Goal: Information Seeking & Learning: Understand process/instructions

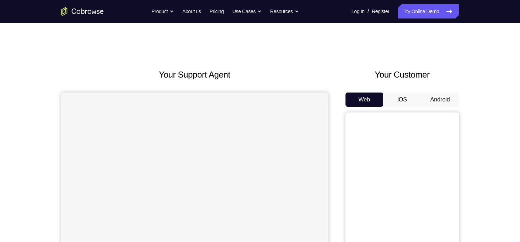
click at [430, 105] on button "Android" at bounding box center [440, 99] width 38 height 14
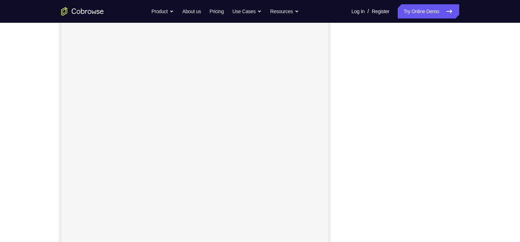
scroll to position [85, 0]
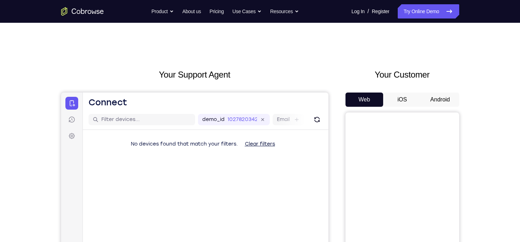
click at [434, 99] on button "Android" at bounding box center [440, 99] width 38 height 14
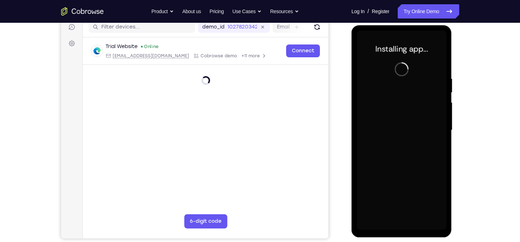
scroll to position [90, 0]
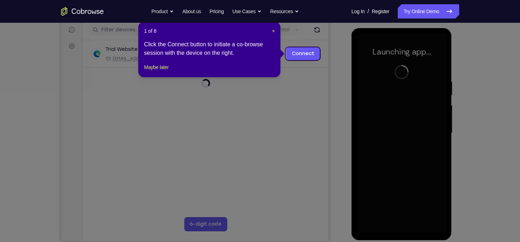
click at [276, 32] on div "1 of 8 × Click the Connect button to initiate a co-browse session with the devi…" at bounding box center [209, 49] width 142 height 55
click at [272, 29] on span "×" at bounding box center [273, 31] width 3 height 6
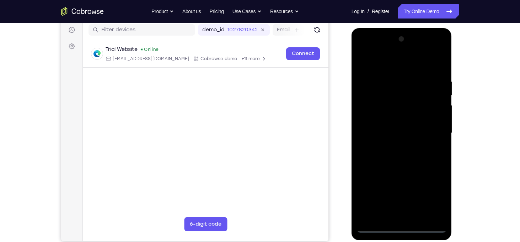
click at [402, 223] on div at bounding box center [402, 132] width 90 height 199
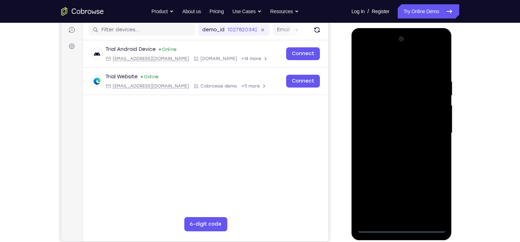
click at [405, 229] on div at bounding box center [402, 132] width 90 height 199
click at [432, 196] on div at bounding box center [402, 132] width 90 height 199
click at [390, 58] on div at bounding box center [402, 132] width 90 height 199
click at [430, 127] on div at bounding box center [402, 132] width 90 height 199
click at [392, 145] on div at bounding box center [402, 132] width 90 height 199
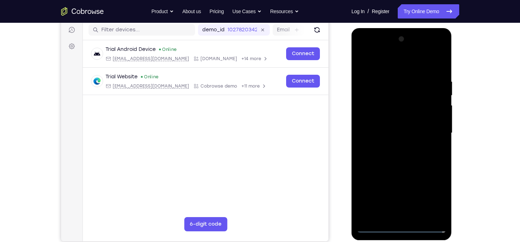
click at [383, 123] on div at bounding box center [402, 132] width 90 height 199
click at [389, 116] on div at bounding box center [402, 132] width 90 height 199
click at [402, 134] on div at bounding box center [402, 132] width 90 height 199
click at [404, 160] on div at bounding box center [402, 132] width 90 height 199
click at [441, 206] on div at bounding box center [402, 132] width 90 height 199
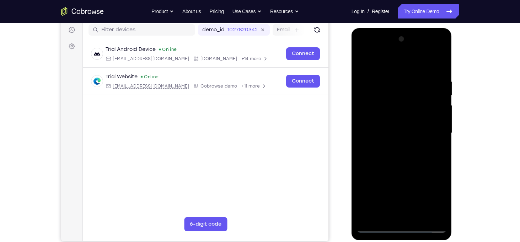
click at [393, 76] on div at bounding box center [402, 132] width 90 height 199
drag, startPoint x: 397, startPoint y: 70, endPoint x: 393, endPoint y: 21, distance: 48.9
click at [393, 28] on html "Online web based iOS Simulators and Android Emulators. Run iPhone, iPad, Mobile…" at bounding box center [401, 134] width 101 height 213
click at [436, 99] on div at bounding box center [402, 132] width 90 height 199
click at [430, 213] on div at bounding box center [402, 132] width 90 height 199
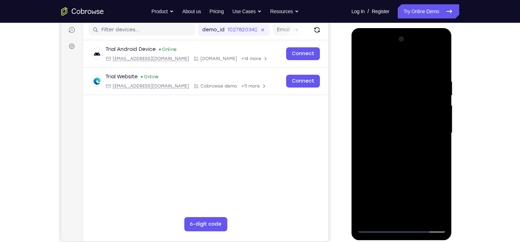
click at [368, 63] on div at bounding box center [402, 132] width 90 height 199
click at [431, 116] on div at bounding box center [402, 132] width 90 height 199
click at [364, 63] on div at bounding box center [402, 132] width 90 height 199
click at [366, 78] on div at bounding box center [402, 132] width 90 height 199
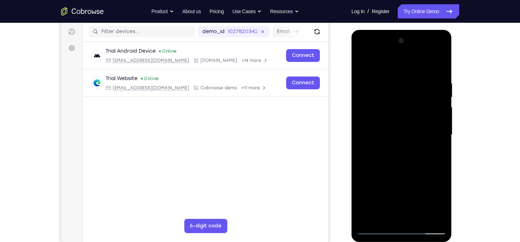
click at [432, 87] on div at bounding box center [402, 134] width 90 height 199
click at [439, 65] on div at bounding box center [402, 134] width 90 height 199
click at [373, 78] on div at bounding box center [402, 134] width 90 height 199
click at [434, 91] on div at bounding box center [402, 134] width 90 height 199
click at [437, 66] on div at bounding box center [402, 134] width 90 height 199
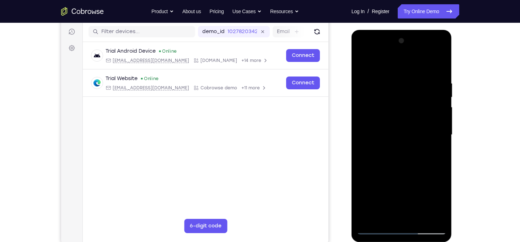
scroll to position [87, 0]
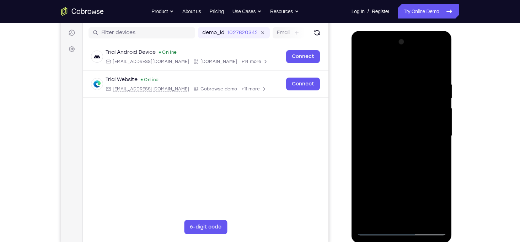
click at [364, 64] on div at bounding box center [402, 135] width 90 height 199
click at [398, 216] on div at bounding box center [402, 135] width 90 height 199
click at [383, 219] on div at bounding box center [402, 135] width 90 height 199
drag, startPoint x: 390, startPoint y: 209, endPoint x: 400, endPoint y: 103, distance: 106.0
click at [400, 103] on div at bounding box center [402, 135] width 90 height 199
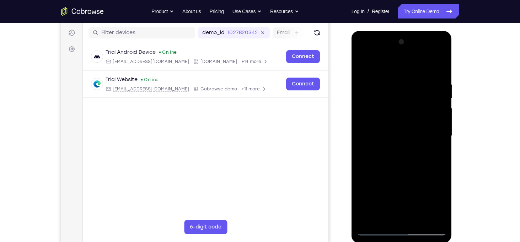
drag, startPoint x: 399, startPoint y: 196, endPoint x: 399, endPoint y: 143, distance: 52.6
click at [399, 143] on div at bounding box center [402, 135] width 90 height 199
click at [442, 193] on div at bounding box center [402, 135] width 90 height 199
click at [410, 117] on div at bounding box center [402, 135] width 90 height 199
click at [418, 216] on div at bounding box center [402, 135] width 90 height 199
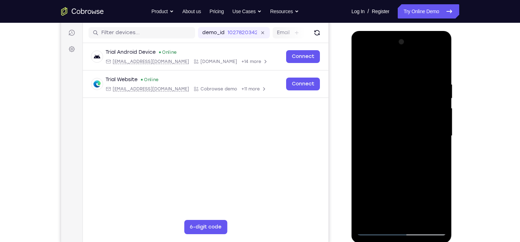
click at [434, 216] on div at bounding box center [402, 135] width 90 height 199
click at [439, 68] on div at bounding box center [402, 135] width 90 height 199
click at [410, 134] on div at bounding box center [402, 135] width 90 height 199
drag, startPoint x: 410, startPoint y: 134, endPoint x: 406, endPoint y: 85, distance: 49.5
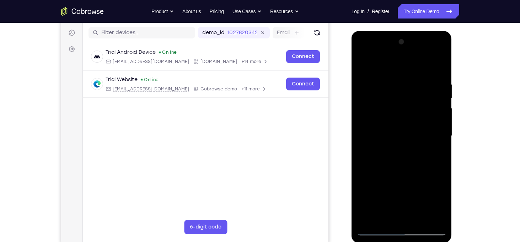
click at [406, 85] on div at bounding box center [402, 135] width 90 height 199
click at [439, 116] on div at bounding box center [402, 135] width 90 height 199
drag, startPoint x: 419, startPoint y: 129, endPoint x: 429, endPoint y: 154, distance: 26.6
click at [429, 154] on div at bounding box center [402, 135] width 90 height 199
click at [442, 135] on div at bounding box center [402, 135] width 90 height 199
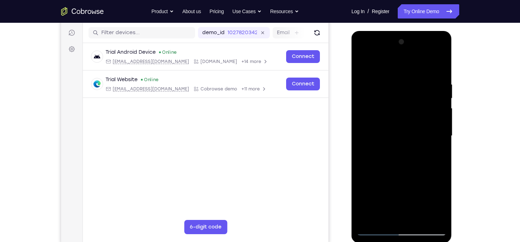
click at [442, 135] on div at bounding box center [402, 135] width 90 height 199
click at [364, 133] on div at bounding box center [402, 135] width 90 height 199
drag, startPoint x: 392, startPoint y: 163, endPoint x: 408, endPoint y: 57, distance: 107.9
click at [408, 57] on div at bounding box center [402, 135] width 90 height 199
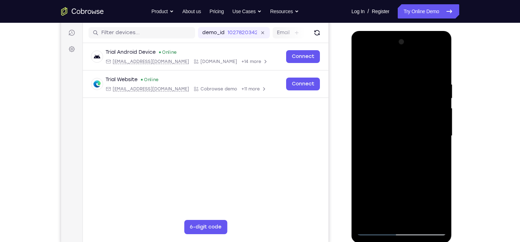
drag, startPoint x: 422, startPoint y: 179, endPoint x: 415, endPoint y: 86, distance: 93.3
click at [415, 86] on div at bounding box center [402, 135] width 90 height 199
click at [440, 89] on div at bounding box center [402, 135] width 90 height 199
drag, startPoint x: 410, startPoint y: 106, endPoint x: 410, endPoint y: 145, distance: 38.7
click at [410, 145] on div at bounding box center [402, 135] width 90 height 199
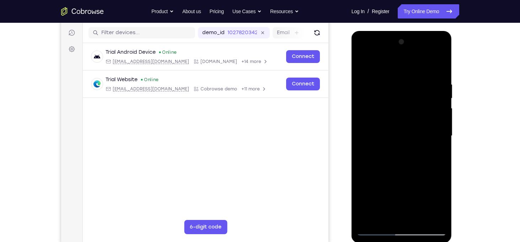
click at [442, 127] on div at bounding box center [402, 135] width 90 height 199
click at [362, 128] on div at bounding box center [402, 135] width 90 height 199
click at [363, 75] on div at bounding box center [402, 135] width 90 height 199
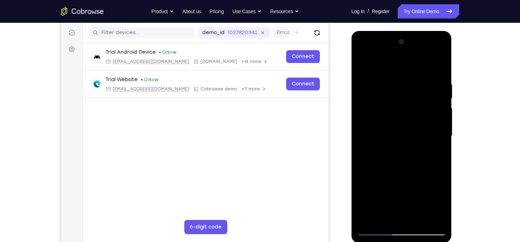
click at [377, 72] on div at bounding box center [402, 135] width 90 height 199
drag, startPoint x: 394, startPoint y: 118, endPoint x: 385, endPoint y: 260, distance: 142.5
click at [385, 241] on html "Online web based iOS Simulators and Android Emulators. Run iPhone, iPad, Mobile…" at bounding box center [401, 137] width 101 height 213
drag, startPoint x: 397, startPoint y: 140, endPoint x: 394, endPoint y: 234, distance: 93.5
click at [394, 234] on div at bounding box center [402, 135] width 90 height 199
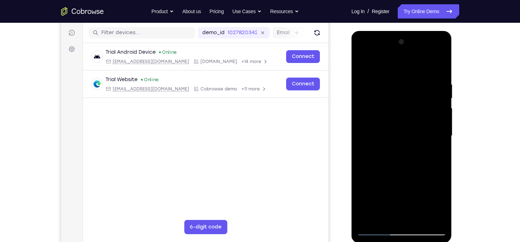
click at [396, 87] on div at bounding box center [402, 135] width 90 height 199
click at [365, 66] on div at bounding box center [402, 135] width 90 height 199
click at [411, 79] on div at bounding box center [402, 135] width 90 height 199
click at [418, 136] on div at bounding box center [402, 135] width 90 height 199
click at [434, 134] on div at bounding box center [402, 135] width 90 height 199
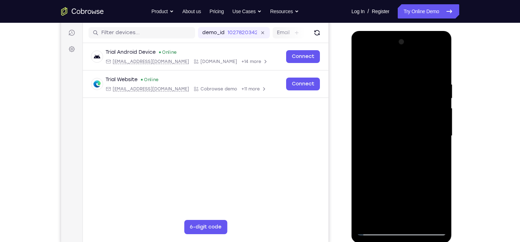
click at [429, 218] on div at bounding box center [402, 135] width 90 height 199
click at [398, 217] on div at bounding box center [402, 135] width 90 height 199
click at [388, 216] on div at bounding box center [402, 135] width 90 height 199
click at [421, 192] on div at bounding box center [402, 135] width 90 height 199
click at [420, 117] on div at bounding box center [402, 135] width 90 height 199
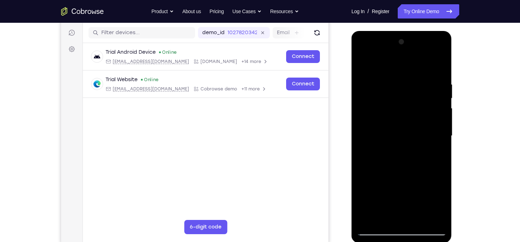
click at [415, 218] on div at bounding box center [402, 135] width 90 height 199
click at [438, 215] on div at bounding box center [402, 135] width 90 height 199
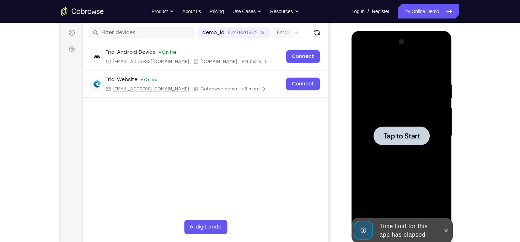
click at [418, 138] on span "Tap to Start" at bounding box center [401, 135] width 36 height 7
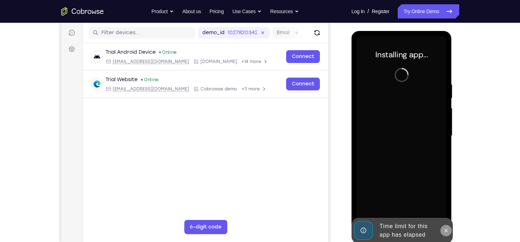
click at [447, 227] on icon at bounding box center [446, 230] width 6 height 6
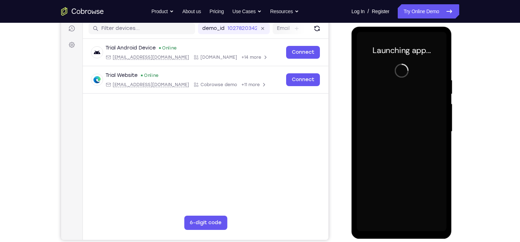
scroll to position [91, 0]
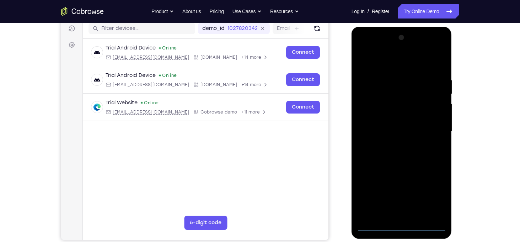
click at [404, 224] on div at bounding box center [402, 131] width 90 height 199
click at [431, 195] on div at bounding box center [402, 131] width 90 height 199
click at [387, 64] on div at bounding box center [402, 131] width 90 height 199
click at [433, 128] on div at bounding box center [402, 131] width 90 height 199
click at [392, 143] on div at bounding box center [402, 131] width 90 height 199
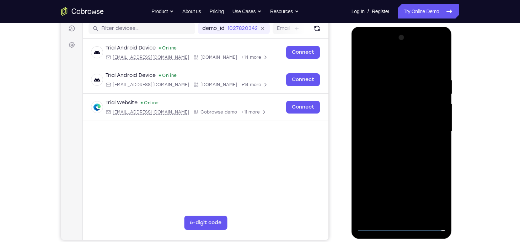
click at [404, 116] on div at bounding box center [402, 131] width 90 height 199
click at [392, 125] on div at bounding box center [402, 131] width 90 height 199
click at [403, 116] on div at bounding box center [402, 131] width 90 height 199
click at [420, 214] on div at bounding box center [402, 131] width 90 height 199
click at [414, 169] on div at bounding box center [402, 131] width 90 height 199
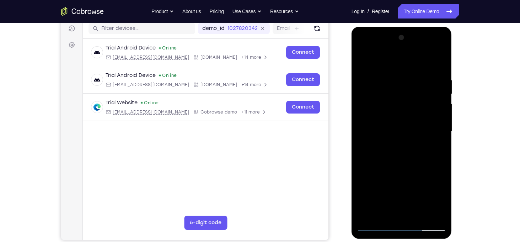
click at [397, 129] on div at bounding box center [402, 131] width 90 height 199
click at [408, 167] on div at bounding box center [402, 131] width 90 height 199
click at [426, 165] on div at bounding box center [402, 131] width 90 height 199
click at [388, 110] on div at bounding box center [402, 131] width 90 height 199
click at [404, 172] on div at bounding box center [402, 131] width 90 height 199
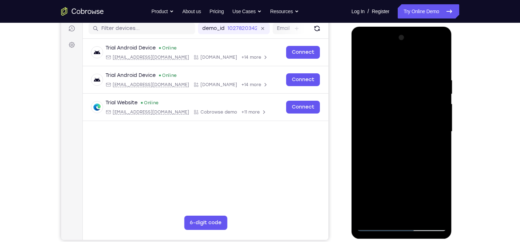
click at [383, 211] on div at bounding box center [402, 131] width 90 height 199
click at [423, 170] on div at bounding box center [402, 131] width 90 height 199
click at [390, 109] on div at bounding box center [402, 131] width 90 height 199
click at [376, 158] on div at bounding box center [402, 131] width 90 height 199
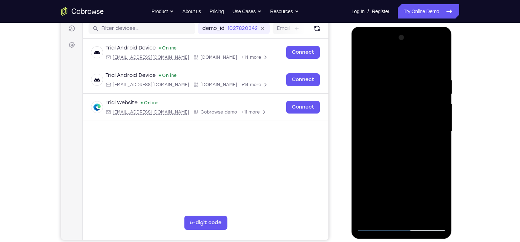
click at [388, 157] on div at bounding box center [402, 131] width 90 height 199
click at [388, 125] on div at bounding box center [402, 131] width 90 height 199
click at [408, 192] on div at bounding box center [402, 131] width 90 height 199
click at [382, 213] on div at bounding box center [402, 131] width 90 height 199
click at [365, 171] on div at bounding box center [402, 131] width 90 height 199
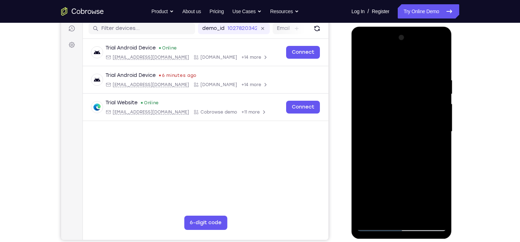
click at [365, 171] on div at bounding box center [402, 131] width 90 height 199
click at [371, 122] on div at bounding box center [402, 131] width 90 height 199
click at [371, 132] on div at bounding box center [402, 131] width 90 height 199
click at [364, 62] on div at bounding box center [402, 131] width 90 height 199
click at [407, 194] on div at bounding box center [402, 131] width 90 height 199
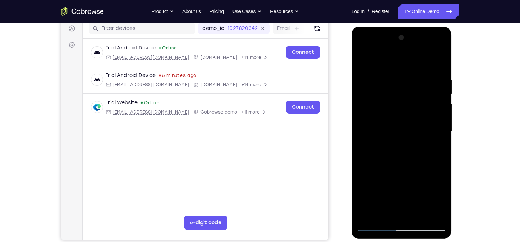
click at [383, 215] on div at bounding box center [402, 131] width 90 height 199
click at [364, 173] on div at bounding box center [402, 131] width 90 height 199
click at [400, 112] on div at bounding box center [402, 131] width 90 height 199
click at [419, 179] on div at bounding box center [402, 131] width 90 height 199
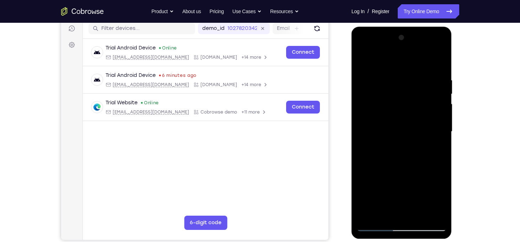
click at [384, 211] on div at bounding box center [402, 131] width 90 height 199
click at [364, 174] on div at bounding box center [402, 131] width 90 height 199
click at [365, 174] on div at bounding box center [402, 131] width 90 height 199
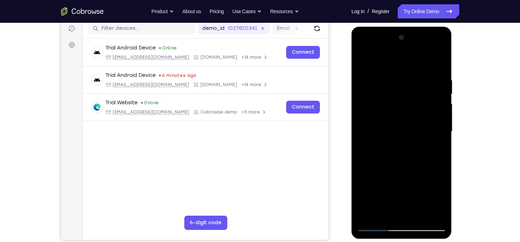
click at [363, 60] on div at bounding box center [402, 131] width 90 height 199
click at [389, 139] on div at bounding box center [402, 131] width 90 height 199
click at [385, 216] on div at bounding box center [402, 131] width 90 height 199
click at [362, 170] on div at bounding box center [402, 131] width 90 height 199
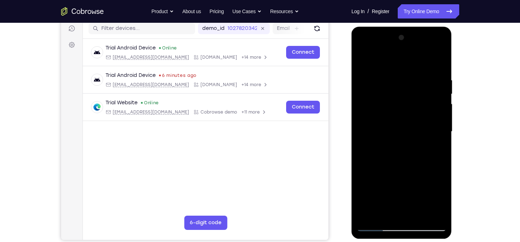
click at [414, 119] on div at bounding box center [402, 131] width 90 height 199
click at [389, 117] on div at bounding box center [402, 131] width 90 height 199
click at [383, 210] on div at bounding box center [402, 131] width 90 height 199
click at [407, 107] on div at bounding box center [402, 131] width 90 height 199
click at [421, 169] on div at bounding box center [402, 131] width 90 height 199
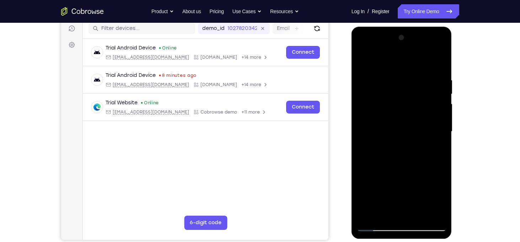
click at [386, 210] on div at bounding box center [402, 131] width 90 height 199
click at [363, 172] on div at bounding box center [402, 131] width 90 height 199
click at [391, 117] on div at bounding box center [402, 131] width 90 height 199
click at [402, 161] on div at bounding box center [402, 131] width 90 height 199
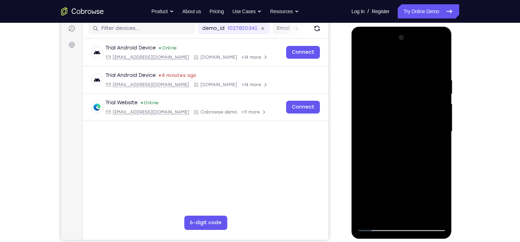
click at [421, 161] on div at bounding box center [402, 131] width 90 height 199
click at [441, 196] on div at bounding box center [402, 131] width 90 height 199
click at [384, 120] on div at bounding box center [402, 131] width 90 height 199
click at [417, 156] on div at bounding box center [402, 131] width 90 height 199
click at [378, 211] on div at bounding box center [402, 131] width 90 height 199
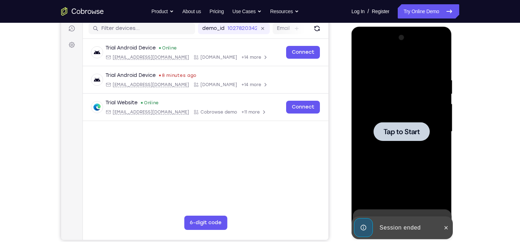
click at [397, 135] on span "Tap to Start" at bounding box center [401, 131] width 36 height 7
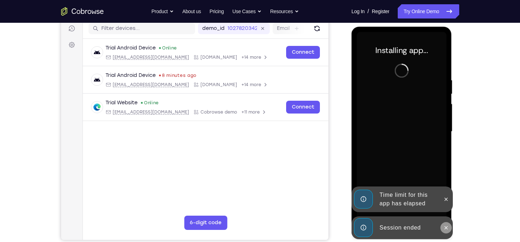
click at [448, 227] on icon at bounding box center [446, 228] width 6 height 6
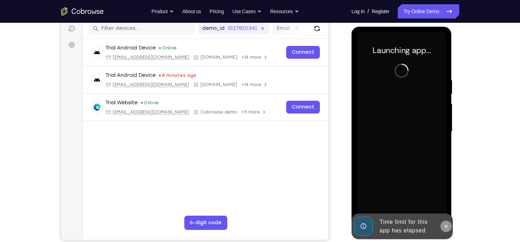
click at [446, 227] on icon at bounding box center [446, 226] width 6 height 6
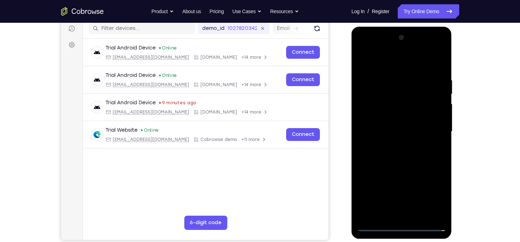
click at [402, 226] on div at bounding box center [402, 131] width 90 height 199
click at [439, 197] on div at bounding box center [402, 131] width 90 height 199
click at [380, 61] on div at bounding box center [402, 131] width 90 height 199
click at [436, 133] on div at bounding box center [402, 131] width 90 height 199
click at [393, 217] on div at bounding box center [402, 131] width 90 height 199
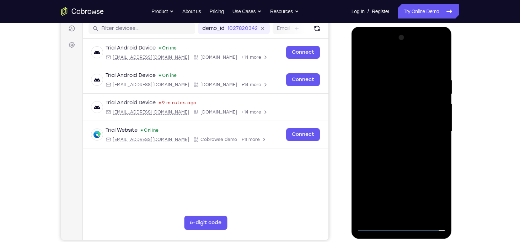
click at [378, 224] on div at bounding box center [402, 131] width 90 height 199
click at [413, 216] on div at bounding box center [402, 131] width 90 height 199
click at [390, 127] on div at bounding box center [402, 131] width 90 height 199
click at [390, 119] on div at bounding box center [402, 131] width 90 height 199
click at [397, 135] on div at bounding box center [402, 131] width 90 height 199
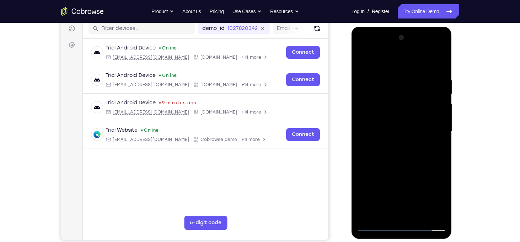
click at [404, 160] on div at bounding box center [402, 131] width 90 height 199
click at [419, 214] on div at bounding box center [402, 131] width 90 height 199
click at [403, 169] on div at bounding box center [402, 131] width 90 height 199
click at [394, 128] on div at bounding box center [402, 131] width 90 height 199
click at [401, 128] on div at bounding box center [402, 131] width 90 height 199
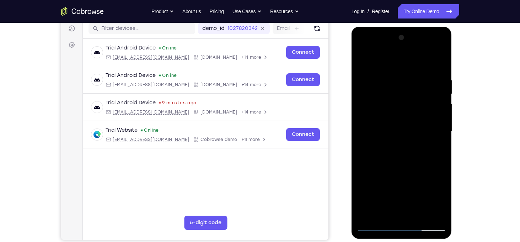
click at [381, 214] on div at bounding box center [402, 131] width 90 height 199
click at [421, 172] on div at bounding box center [402, 131] width 90 height 199
click at [363, 61] on div at bounding box center [402, 131] width 90 height 199
drag, startPoint x: 406, startPoint y: 177, endPoint x: 406, endPoint y: 259, distance: 81.7
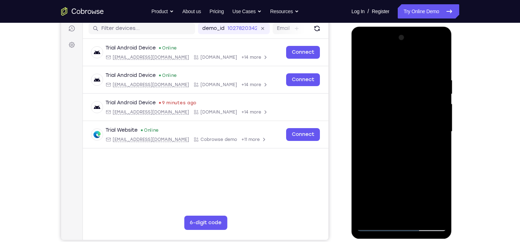
click at [406, 240] on html "Online web based iOS Simulators and Android Emulators. Run iPhone, iPad, Mobile…" at bounding box center [401, 133] width 101 height 213
click at [399, 128] on div at bounding box center [402, 131] width 90 height 199
click at [389, 79] on div at bounding box center [402, 131] width 90 height 199
click at [400, 143] on div at bounding box center [402, 131] width 90 height 199
click at [383, 213] on div at bounding box center [402, 131] width 90 height 199
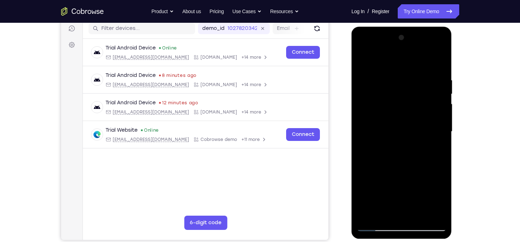
click at [362, 172] on div at bounding box center [402, 131] width 90 height 199
click at [440, 214] on div at bounding box center [402, 131] width 90 height 199
click at [365, 173] on div at bounding box center [402, 131] width 90 height 199
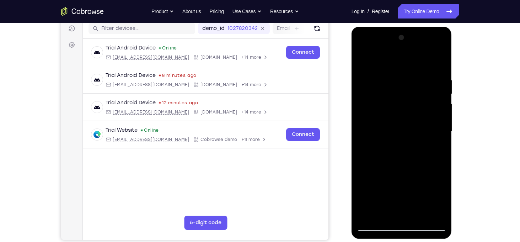
click at [365, 170] on div at bounding box center [402, 131] width 90 height 199
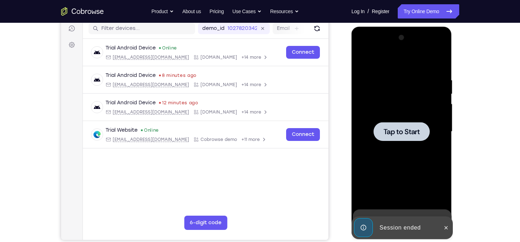
click at [382, 133] on div at bounding box center [402, 131] width 56 height 19
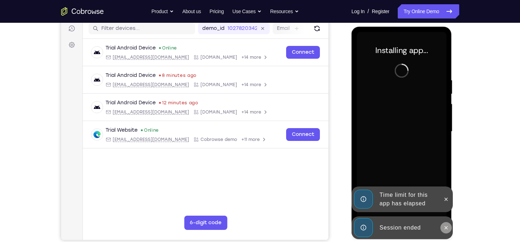
click at [445, 227] on icon at bounding box center [446, 228] width 6 height 6
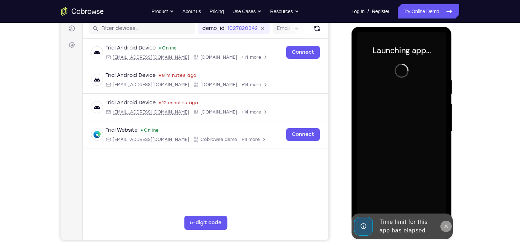
click at [445, 226] on icon at bounding box center [446, 226] width 6 height 6
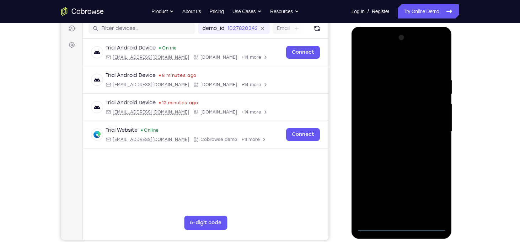
click at [407, 225] on div at bounding box center [402, 131] width 90 height 199
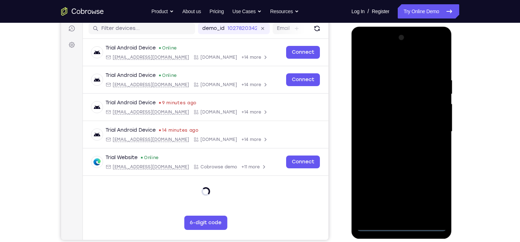
click at [429, 200] on div at bounding box center [402, 131] width 90 height 199
click at [378, 60] on div at bounding box center [402, 131] width 90 height 199
click at [431, 127] on div at bounding box center [402, 131] width 90 height 199
click at [396, 146] on div at bounding box center [402, 131] width 90 height 199
click at [401, 128] on div at bounding box center [402, 131] width 90 height 199
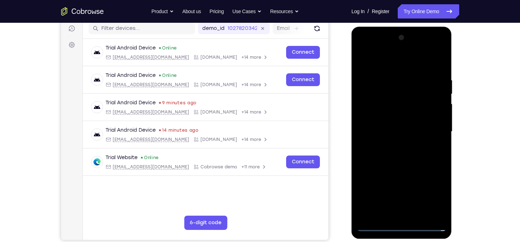
click at [397, 120] on div at bounding box center [402, 131] width 90 height 199
click at [405, 131] on div at bounding box center [402, 131] width 90 height 199
click at [409, 162] on div at bounding box center [402, 131] width 90 height 199
drag, startPoint x: 398, startPoint y: 61, endPoint x: 402, endPoint y: -4, distance: 65.1
click at [402, 27] on html "Online web based iOS Simulators and Android Emulators. Run iPhone, iPad, Mobile…" at bounding box center [401, 133] width 101 height 213
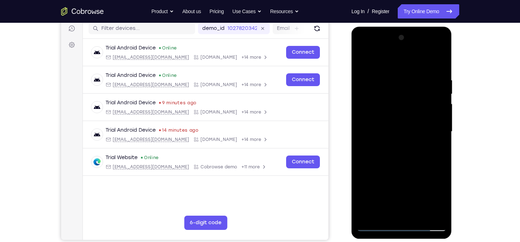
click at [410, 159] on div at bounding box center [402, 131] width 90 height 199
click at [402, 159] on div at bounding box center [402, 131] width 90 height 199
click at [440, 70] on div at bounding box center [402, 131] width 90 height 199
click at [376, 225] on div at bounding box center [402, 131] width 90 height 199
click at [419, 217] on div at bounding box center [402, 131] width 90 height 199
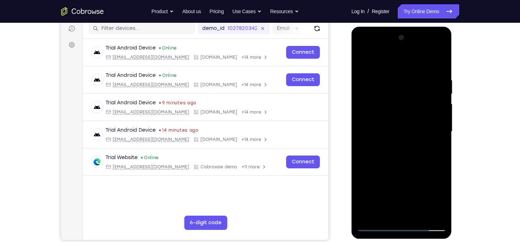
drag, startPoint x: 419, startPoint y: 212, endPoint x: 540, endPoint y: 65, distance: 190.9
click at [419, 212] on div at bounding box center [402, 131] width 90 height 199
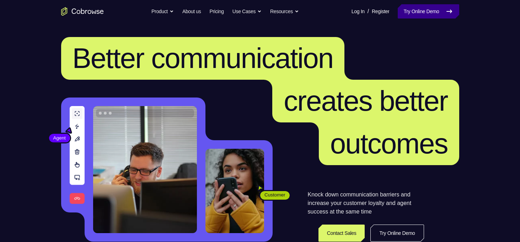
click at [437, 15] on link "Try Online Demo" at bounding box center [428, 11] width 61 height 14
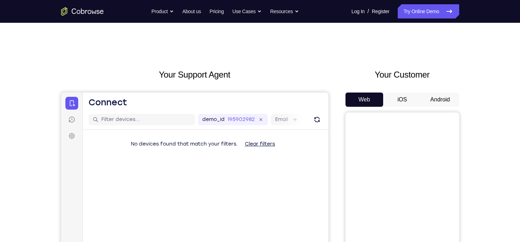
click at [434, 101] on button "Android" at bounding box center [440, 99] width 38 height 14
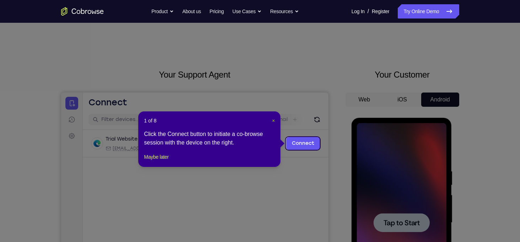
click at [273, 120] on span "×" at bounding box center [273, 121] width 3 height 6
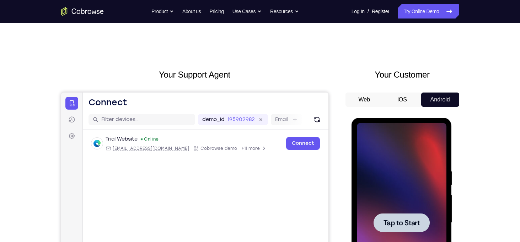
click at [397, 224] on span "Tap to Start" at bounding box center [401, 222] width 36 height 7
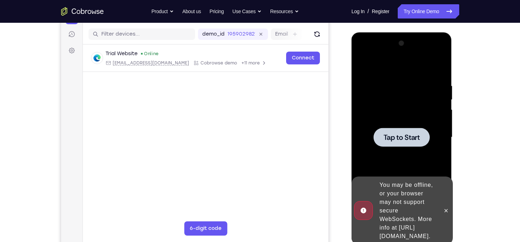
scroll to position [87, 0]
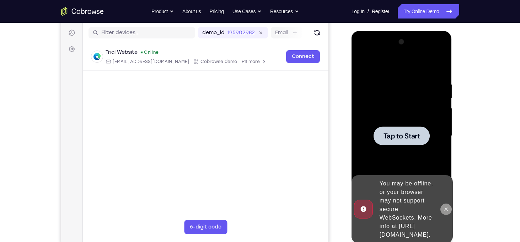
click at [442, 206] on button at bounding box center [445, 208] width 11 height 11
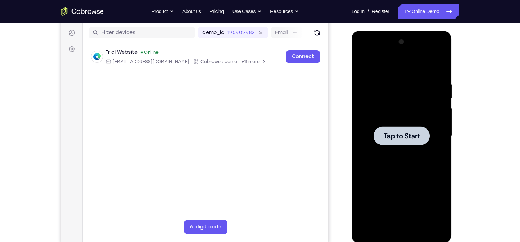
click at [397, 132] on span "Tap to Start" at bounding box center [401, 135] width 36 height 7
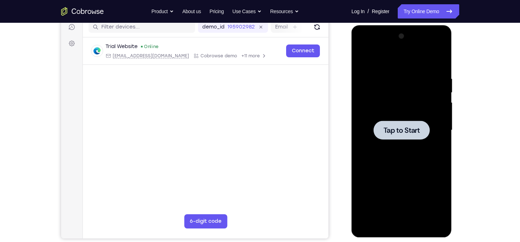
scroll to position [93, 0]
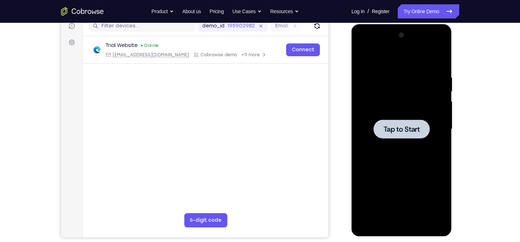
click at [397, 130] on span "Tap to Start" at bounding box center [401, 128] width 36 height 7
click at [414, 125] on span "Tap to Start" at bounding box center [401, 128] width 36 height 7
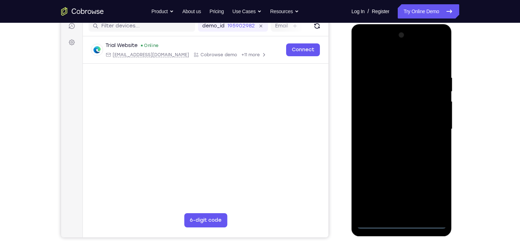
click at [401, 221] on div at bounding box center [402, 128] width 90 height 199
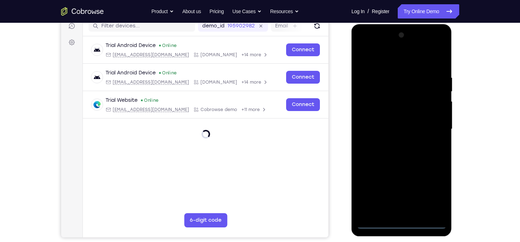
click at [430, 195] on div at bounding box center [402, 128] width 90 height 199
click at [385, 57] on div at bounding box center [402, 128] width 90 height 199
click at [435, 121] on div at bounding box center [402, 128] width 90 height 199
click at [393, 141] on div at bounding box center [402, 128] width 90 height 199
click at [397, 121] on div at bounding box center [402, 128] width 90 height 199
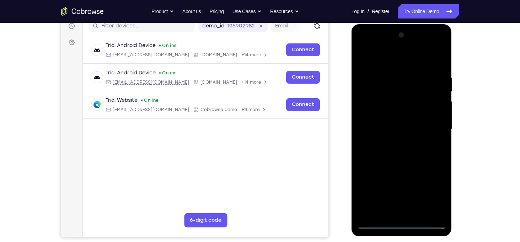
click at [395, 113] on div at bounding box center [402, 128] width 90 height 199
click at [404, 130] on div at bounding box center [402, 128] width 90 height 199
click at [413, 155] on div at bounding box center [402, 128] width 90 height 199
click at [417, 210] on div at bounding box center [402, 128] width 90 height 199
click at [396, 171] on div at bounding box center [402, 128] width 90 height 199
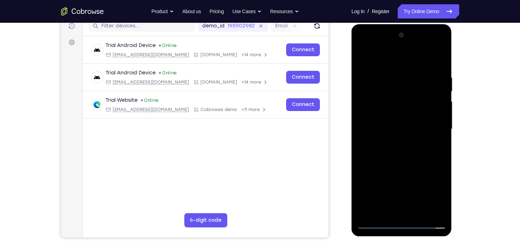
click at [393, 123] on div at bounding box center [402, 128] width 90 height 199
drag, startPoint x: 398, startPoint y: 63, endPoint x: 395, endPoint y: 21, distance: 41.4
click at [395, 24] on html "Online web based iOS Simulators and Android Emulators. Run iPhone, iPad, Mobile…" at bounding box center [401, 130] width 101 height 213
click at [440, 195] on div at bounding box center [402, 128] width 90 height 199
click at [385, 209] on div at bounding box center [402, 128] width 90 height 199
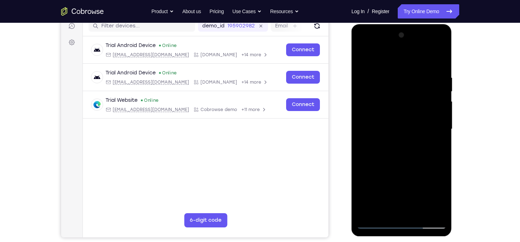
click at [420, 169] on div at bounding box center [402, 128] width 90 height 199
click at [378, 127] on div at bounding box center [402, 128] width 90 height 199
click at [363, 59] on div at bounding box center [402, 128] width 90 height 199
drag, startPoint x: 415, startPoint y: 94, endPoint x: 368, endPoint y: 96, distance: 47.7
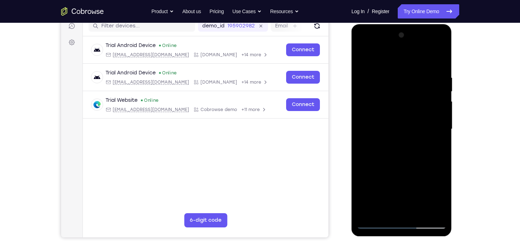
click at [368, 96] on div at bounding box center [402, 128] width 90 height 199
drag, startPoint x: 422, startPoint y: 98, endPoint x: 383, endPoint y: 99, distance: 39.5
click at [383, 99] on div at bounding box center [402, 128] width 90 height 199
click at [395, 127] on div at bounding box center [402, 128] width 90 height 199
click at [364, 58] on div at bounding box center [402, 128] width 90 height 199
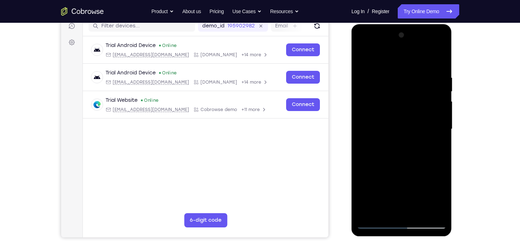
click at [361, 56] on div at bounding box center [402, 128] width 90 height 199
click at [396, 79] on div at bounding box center [402, 128] width 90 height 199
click at [435, 92] on div at bounding box center [402, 128] width 90 height 199
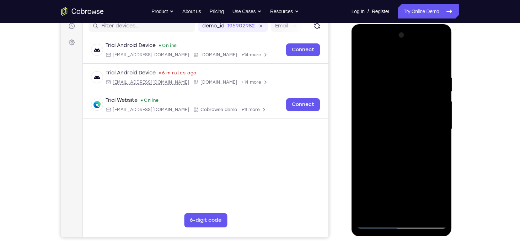
click at [435, 92] on div at bounding box center [402, 128] width 90 height 199
click at [440, 96] on div at bounding box center [402, 128] width 90 height 199
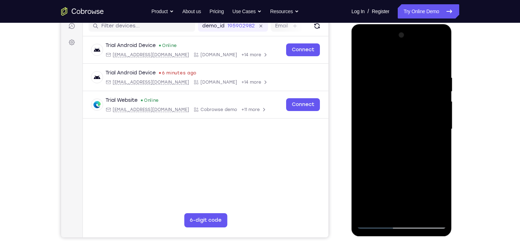
click at [440, 96] on div at bounding box center [402, 128] width 90 height 199
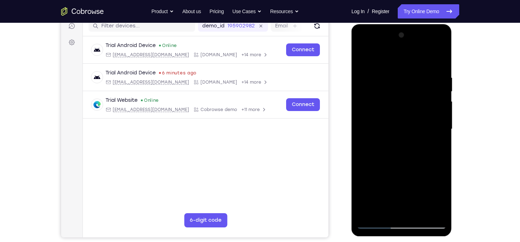
click at [440, 96] on div at bounding box center [402, 128] width 90 height 199
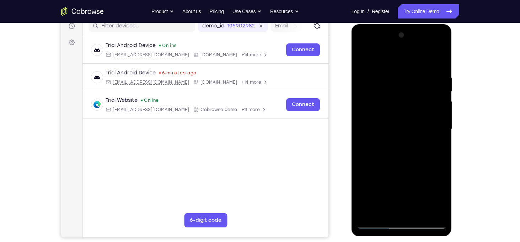
click at [440, 96] on div at bounding box center [402, 128] width 90 height 199
click at [363, 141] on div at bounding box center [402, 128] width 90 height 199
click at [439, 113] on div at bounding box center [402, 128] width 90 height 199
click at [369, 132] on div at bounding box center [402, 128] width 90 height 199
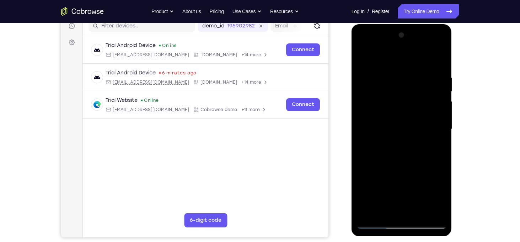
click at [435, 108] on div at bounding box center [402, 128] width 90 height 199
click at [445, 114] on div at bounding box center [402, 128] width 90 height 199
click at [442, 111] on div at bounding box center [402, 128] width 90 height 199
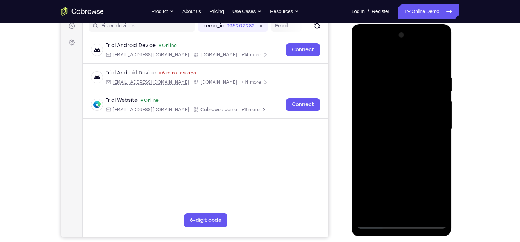
click at [441, 104] on div at bounding box center [402, 128] width 90 height 199
click at [439, 99] on div at bounding box center [402, 128] width 90 height 199
click at [437, 61] on div at bounding box center [402, 128] width 90 height 199
drag, startPoint x: 416, startPoint y: 168, endPoint x: 412, endPoint y: 120, distance: 48.2
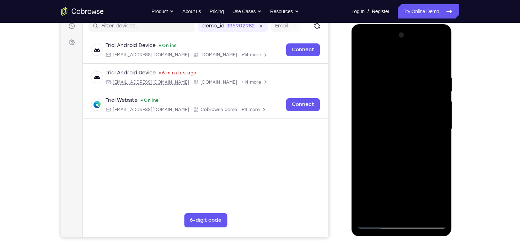
click at [412, 120] on div at bounding box center [402, 128] width 90 height 199
click at [410, 156] on div at bounding box center [402, 128] width 90 height 199
drag, startPoint x: 410, startPoint y: 156, endPoint x: 406, endPoint y: 77, distance: 79.8
click at [406, 77] on div at bounding box center [402, 128] width 90 height 199
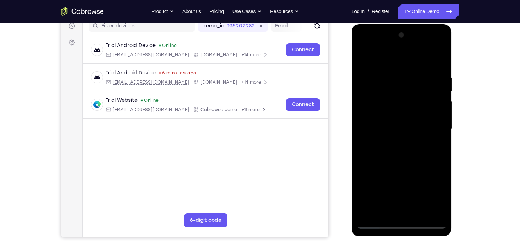
drag, startPoint x: 413, startPoint y: 145, endPoint x: 412, endPoint y: 57, distance: 88.1
click at [412, 57] on div at bounding box center [402, 128] width 90 height 199
drag, startPoint x: 420, startPoint y: 140, endPoint x: 415, endPoint y: 64, distance: 76.6
click at [415, 64] on div at bounding box center [402, 128] width 90 height 199
drag, startPoint x: 430, startPoint y: 146, endPoint x: 420, endPoint y: 70, distance: 76.7
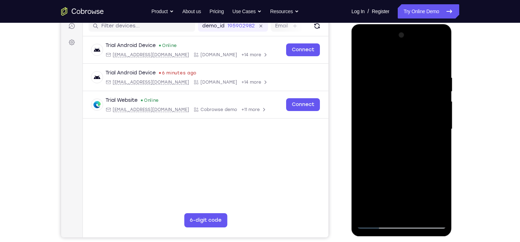
click at [420, 70] on div at bounding box center [402, 128] width 90 height 199
click at [425, 132] on div at bounding box center [402, 128] width 90 height 199
drag, startPoint x: 421, startPoint y: 157, endPoint x: 414, endPoint y: 81, distance: 76.0
click at [414, 81] on div at bounding box center [402, 128] width 90 height 199
click at [411, 96] on div at bounding box center [402, 128] width 90 height 199
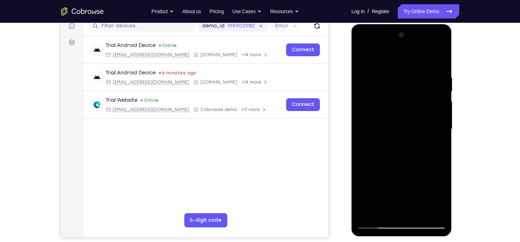
click at [411, 96] on div at bounding box center [402, 128] width 90 height 199
drag, startPoint x: 416, startPoint y: 139, endPoint x: 406, endPoint y: 67, distance: 72.2
click at [406, 67] on div at bounding box center [402, 128] width 90 height 199
click at [406, 144] on div at bounding box center [402, 128] width 90 height 199
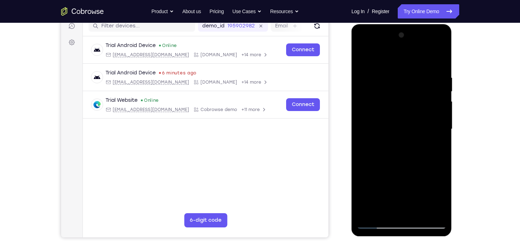
drag, startPoint x: 406, startPoint y: 144, endPoint x: 390, endPoint y: 83, distance: 62.7
click at [390, 83] on div at bounding box center [402, 128] width 90 height 199
click at [441, 95] on div at bounding box center [402, 128] width 90 height 199
drag, startPoint x: 415, startPoint y: 176, endPoint x: 406, endPoint y: 91, distance: 85.8
click at [406, 91] on div at bounding box center [402, 128] width 90 height 199
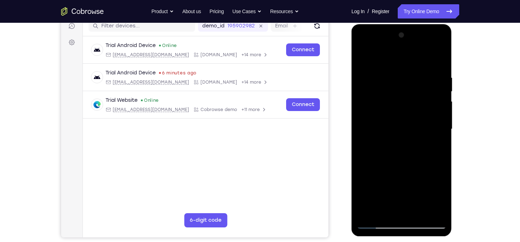
drag, startPoint x: 414, startPoint y: 163, endPoint x: 414, endPoint y: 80, distance: 83.5
click at [414, 80] on div at bounding box center [402, 128] width 90 height 199
drag, startPoint x: 424, startPoint y: 85, endPoint x: 425, endPoint y: 144, distance: 58.7
click at [425, 144] on div at bounding box center [402, 128] width 90 height 199
click at [441, 125] on div at bounding box center [402, 128] width 90 height 199
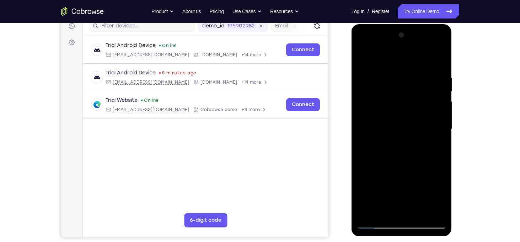
click at [441, 129] on div at bounding box center [402, 128] width 90 height 199
click at [441, 128] on div at bounding box center [402, 128] width 90 height 199
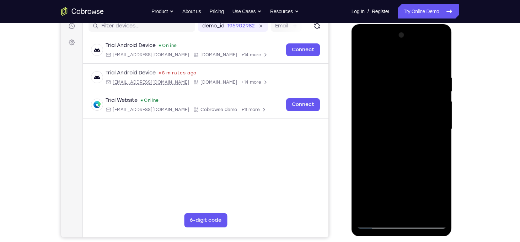
click at [441, 128] on div at bounding box center [402, 128] width 90 height 199
click at [363, 77] on div at bounding box center [402, 128] width 90 height 199
click at [373, 74] on div at bounding box center [402, 128] width 90 height 199
drag, startPoint x: 413, startPoint y: 131, endPoint x: 414, endPoint y: 203, distance: 72.5
click at [414, 203] on div at bounding box center [402, 128] width 90 height 199
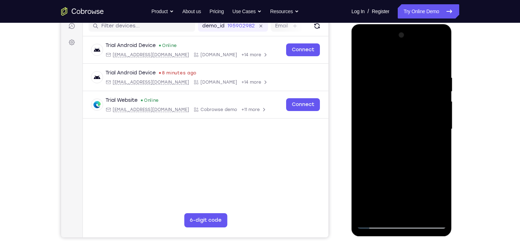
drag, startPoint x: 410, startPoint y: 131, endPoint x: 408, endPoint y: 205, distance: 74.0
click at [408, 205] on div at bounding box center [402, 128] width 90 height 199
drag, startPoint x: 406, startPoint y: 105, endPoint x: 398, endPoint y: 163, distance: 58.4
click at [398, 163] on div at bounding box center [402, 128] width 90 height 199
click at [392, 85] on div at bounding box center [402, 128] width 90 height 199
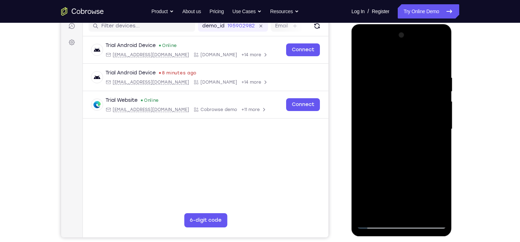
click at [363, 58] on div at bounding box center [402, 128] width 90 height 199
click at [422, 213] on div at bounding box center [402, 128] width 90 height 199
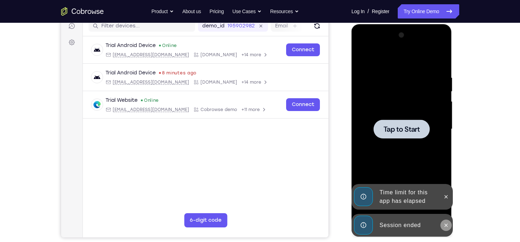
click at [443, 224] on icon at bounding box center [446, 225] width 6 height 6
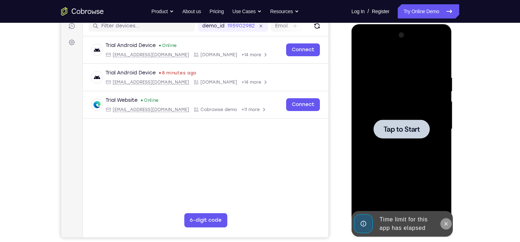
click at [447, 222] on icon at bounding box center [446, 223] width 3 height 3
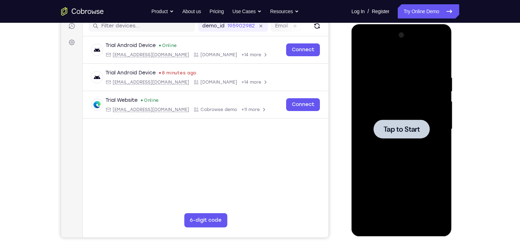
click at [406, 130] on span "Tap to Start" at bounding box center [401, 128] width 36 height 7
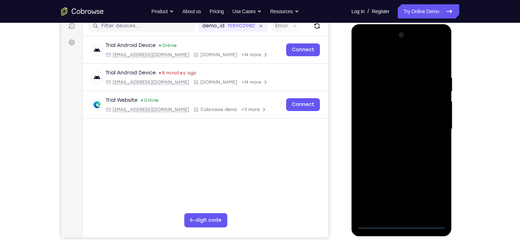
click at [405, 222] on div at bounding box center [402, 128] width 90 height 199
click at [436, 191] on div at bounding box center [402, 128] width 90 height 199
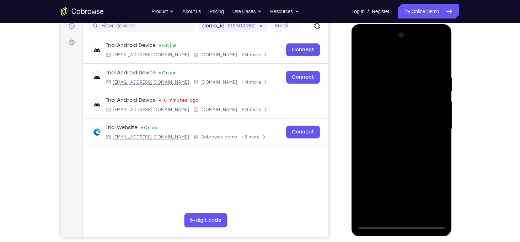
click at [383, 61] on div at bounding box center [402, 128] width 90 height 199
click at [433, 127] on div at bounding box center [402, 128] width 90 height 199
click at [392, 141] on div at bounding box center [402, 128] width 90 height 199
click at [391, 115] on div at bounding box center [402, 128] width 90 height 199
click at [397, 123] on div at bounding box center [402, 128] width 90 height 199
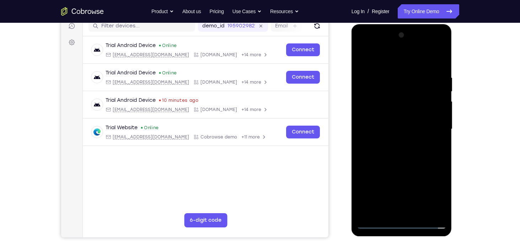
click at [397, 114] on div at bounding box center [402, 128] width 90 height 199
click at [443, 204] on div at bounding box center [402, 128] width 90 height 199
click at [419, 212] on div at bounding box center [402, 128] width 90 height 199
click at [400, 165] on div at bounding box center [402, 128] width 90 height 199
click at [394, 131] on div at bounding box center [402, 128] width 90 height 199
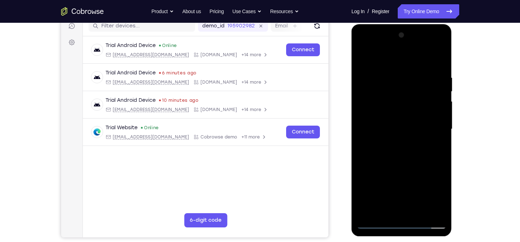
click at [363, 58] on div at bounding box center [402, 128] width 90 height 199
click at [365, 58] on div at bounding box center [402, 128] width 90 height 199
click at [417, 210] on div at bounding box center [402, 128] width 90 height 199
click at [381, 128] on div at bounding box center [402, 128] width 90 height 199
click at [397, 98] on div at bounding box center [402, 128] width 90 height 199
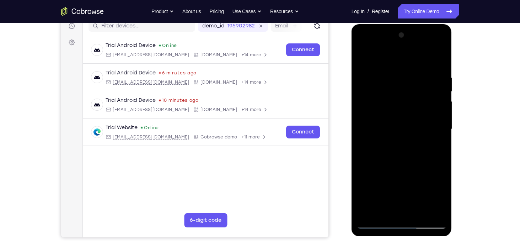
click at [413, 163] on div at bounding box center [402, 128] width 90 height 199
click at [378, 111] on div at bounding box center [402, 128] width 90 height 199
click at [376, 168] on div at bounding box center [402, 128] width 90 height 199
click at [392, 169] on div at bounding box center [402, 128] width 90 height 199
click at [367, 59] on div at bounding box center [402, 128] width 90 height 199
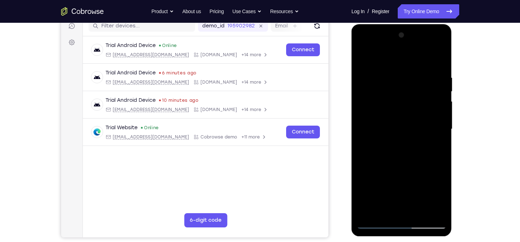
click at [366, 60] on div at bounding box center [402, 128] width 90 height 199
click at [391, 71] on div at bounding box center [402, 128] width 90 height 199
click at [430, 210] on div at bounding box center [402, 128] width 90 height 199
click at [430, 209] on div at bounding box center [402, 128] width 90 height 199
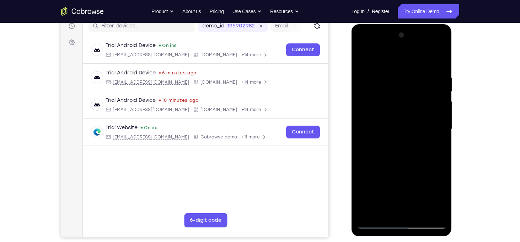
click at [443, 164] on div at bounding box center [402, 128] width 90 height 199
click at [435, 159] on div at bounding box center [402, 128] width 90 height 199
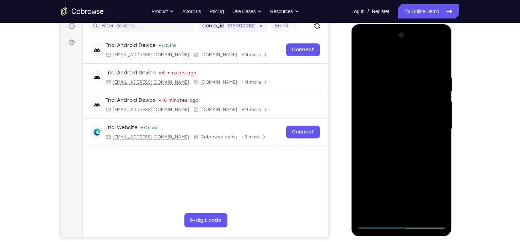
click at [436, 61] on div at bounding box center [402, 128] width 90 height 199
click at [418, 212] on div at bounding box center [402, 128] width 90 height 199
click at [398, 169] on div at bounding box center [402, 128] width 90 height 199
click at [363, 62] on div at bounding box center [402, 128] width 90 height 199
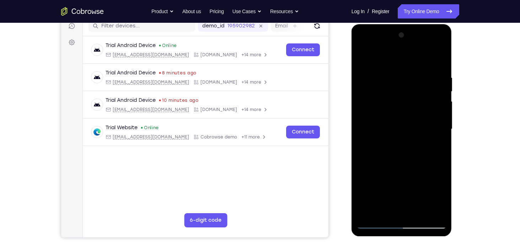
click at [397, 123] on div at bounding box center [402, 128] width 90 height 199
click at [374, 209] on div at bounding box center [402, 128] width 90 height 199
click at [438, 196] on div at bounding box center [402, 128] width 90 height 199
click at [361, 59] on div at bounding box center [402, 128] width 90 height 199
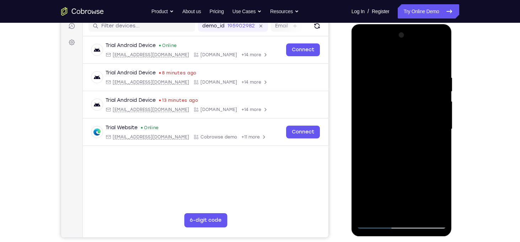
click at [403, 130] on div at bounding box center [402, 128] width 90 height 199
click at [365, 60] on div at bounding box center [402, 128] width 90 height 199
click at [387, 127] on div at bounding box center [402, 128] width 90 height 199
click at [363, 62] on div at bounding box center [402, 128] width 90 height 199
click at [365, 58] on div at bounding box center [402, 128] width 90 height 199
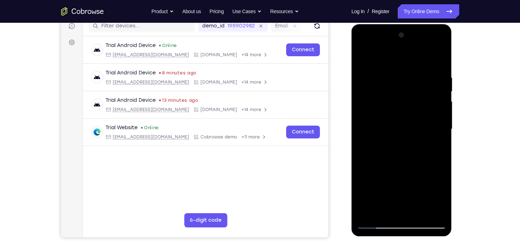
click at [401, 158] on div at bounding box center [402, 128] width 90 height 199
drag, startPoint x: 401, startPoint y: 158, endPoint x: 426, endPoint y: 190, distance: 41.0
click at [426, 190] on div at bounding box center [402, 128] width 90 height 199
click at [415, 79] on div at bounding box center [402, 128] width 90 height 199
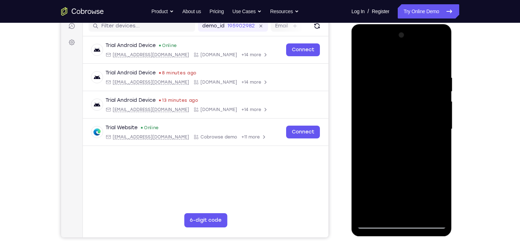
click at [440, 58] on div at bounding box center [402, 128] width 90 height 199
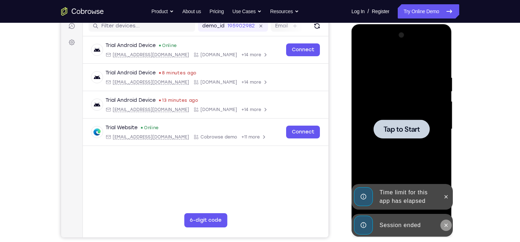
click at [443, 222] on icon at bounding box center [446, 225] width 6 height 6
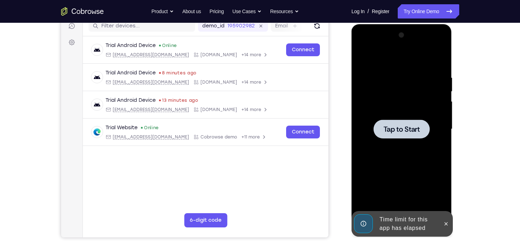
click at [445, 223] on icon at bounding box center [446, 224] width 6 height 6
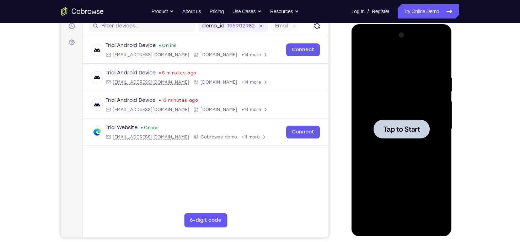
click at [407, 140] on div at bounding box center [402, 128] width 90 height 199
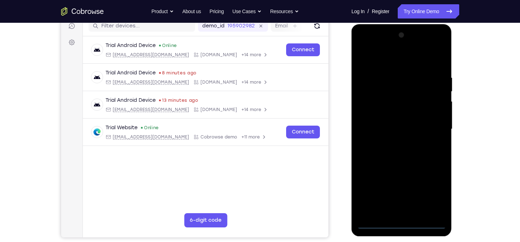
click at [401, 222] on div at bounding box center [402, 128] width 90 height 199
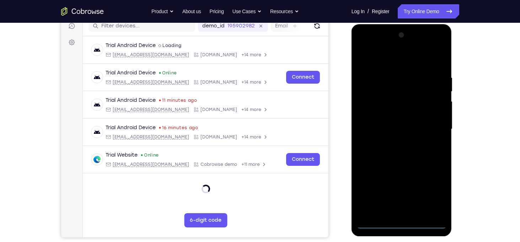
click at [434, 195] on div at bounding box center [402, 128] width 90 height 199
click at [380, 54] on div at bounding box center [402, 128] width 90 height 199
click at [436, 127] on div at bounding box center [402, 128] width 90 height 199
click at [391, 140] on div at bounding box center [402, 128] width 90 height 199
click at [392, 141] on div at bounding box center [402, 128] width 90 height 199
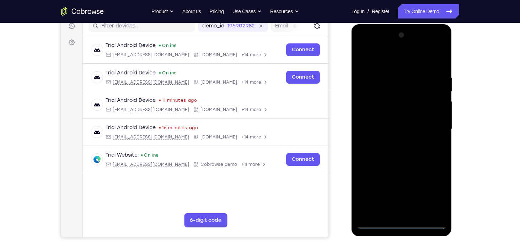
click at [382, 123] on div at bounding box center [402, 128] width 90 height 199
click at [388, 116] on div at bounding box center [402, 128] width 90 height 199
click at [402, 130] on div at bounding box center [402, 128] width 90 height 199
click at [425, 160] on div at bounding box center [402, 128] width 90 height 199
drag, startPoint x: 406, startPoint y: 64, endPoint x: 401, endPoint y: 18, distance: 46.1
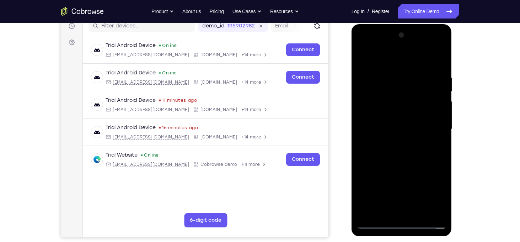
click at [401, 24] on html "Online web based iOS Simulators and Android Emulators. Run iPhone, iPad, Mobile…" at bounding box center [401, 130] width 101 height 213
click at [393, 72] on div at bounding box center [402, 128] width 90 height 199
click at [436, 61] on div at bounding box center [402, 128] width 90 height 199
click at [418, 212] on div at bounding box center [402, 128] width 90 height 199
click at [408, 169] on div at bounding box center [402, 128] width 90 height 199
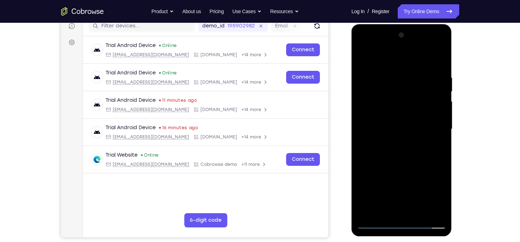
click at [403, 129] on div at bounding box center [402, 128] width 90 height 199
click at [440, 196] on div at bounding box center [402, 128] width 90 height 199
click at [386, 133] on div at bounding box center [402, 128] width 90 height 199
click at [362, 60] on div at bounding box center [402, 128] width 90 height 199
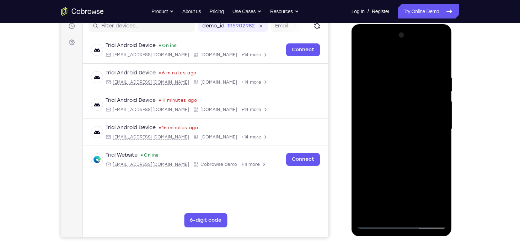
click at [387, 124] on div at bounding box center [402, 128] width 90 height 199
click at [365, 61] on div at bounding box center [402, 128] width 90 height 199
click at [414, 70] on div at bounding box center [402, 128] width 90 height 199
click at [437, 96] on div at bounding box center [402, 128] width 90 height 199
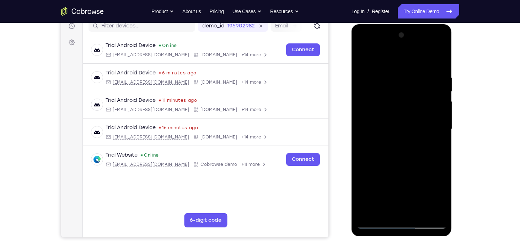
click at [437, 96] on div at bounding box center [402, 128] width 90 height 199
click at [440, 57] on div at bounding box center [402, 128] width 90 height 199
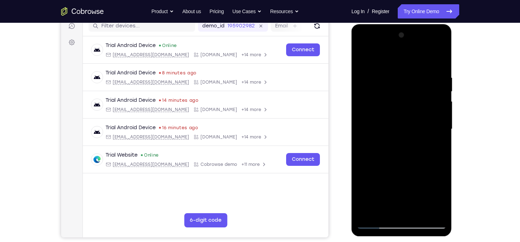
click at [423, 210] on div at bounding box center [402, 128] width 90 height 199
click at [388, 124] on div at bounding box center [402, 128] width 90 height 199
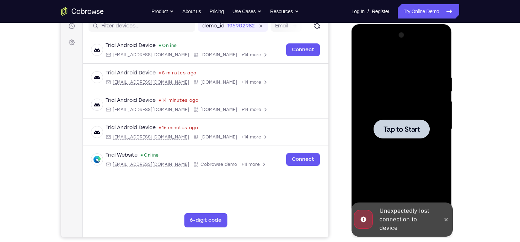
click at [383, 208] on div at bounding box center [402, 128] width 90 height 199
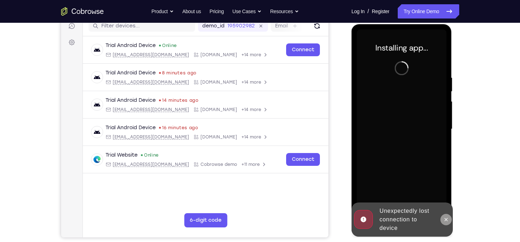
click at [442, 219] on button at bounding box center [445, 219] width 11 height 11
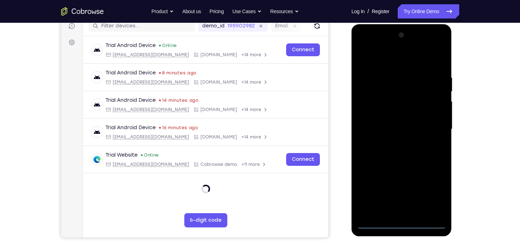
click at [401, 222] on div at bounding box center [402, 128] width 90 height 199
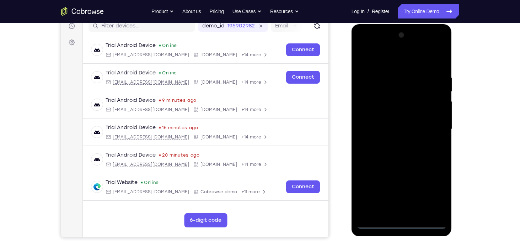
click at [436, 193] on div at bounding box center [402, 128] width 90 height 199
click at [384, 54] on div at bounding box center [402, 128] width 90 height 199
click at [428, 127] on div at bounding box center [402, 128] width 90 height 199
click at [393, 141] on div at bounding box center [402, 128] width 90 height 199
click at [387, 125] on div at bounding box center [402, 128] width 90 height 199
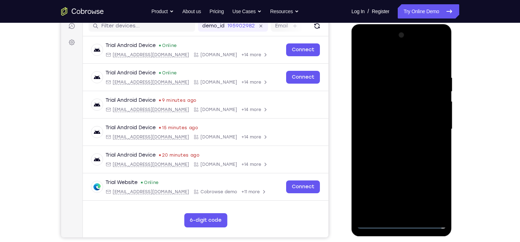
click at [389, 117] on div at bounding box center [402, 128] width 90 height 199
click at [403, 129] on div at bounding box center [402, 128] width 90 height 199
click at [420, 211] on div at bounding box center [402, 128] width 90 height 199
click at [412, 161] on div at bounding box center [402, 128] width 90 height 199
click at [419, 211] on div at bounding box center [402, 128] width 90 height 199
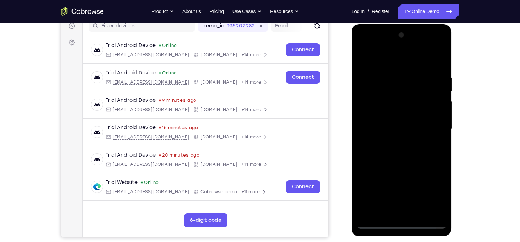
click at [399, 166] on div at bounding box center [402, 128] width 90 height 199
click at [386, 127] on div at bounding box center [402, 128] width 90 height 199
click at [386, 213] on div at bounding box center [402, 128] width 90 height 199
click at [423, 171] on div at bounding box center [402, 128] width 90 height 199
drag, startPoint x: 383, startPoint y: 61, endPoint x: 377, endPoint y: 19, distance: 42.7
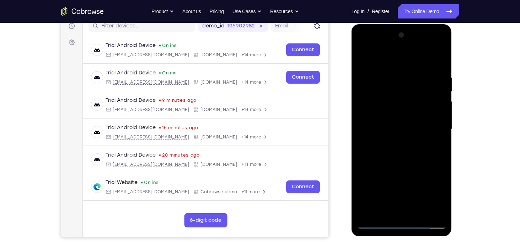
click at [377, 24] on html "Online web based iOS Simulators and Android Emulators. Run iPhone, iPad, Mobile…" at bounding box center [401, 130] width 101 height 213
click at [362, 58] on div at bounding box center [402, 128] width 90 height 199
click at [382, 124] on div at bounding box center [402, 128] width 90 height 199
click at [363, 58] on div at bounding box center [402, 128] width 90 height 199
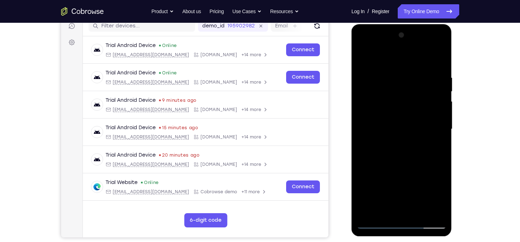
click at [395, 78] on div at bounding box center [402, 128] width 90 height 199
click at [439, 60] on div at bounding box center [402, 128] width 90 height 199
click at [438, 61] on div at bounding box center [402, 128] width 90 height 199
drag, startPoint x: 414, startPoint y: 158, endPoint x: 413, endPoint y: 97, distance: 61.5
click at [413, 97] on div at bounding box center [402, 128] width 90 height 199
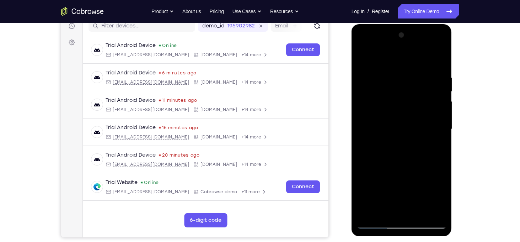
click at [413, 116] on div at bounding box center [402, 128] width 90 height 199
drag, startPoint x: 417, startPoint y: 169, endPoint x: 417, endPoint y: 81, distance: 87.8
click at [417, 81] on div at bounding box center [402, 128] width 90 height 199
drag, startPoint x: 422, startPoint y: 159, endPoint x: 451, endPoint y: 30, distance: 132.1
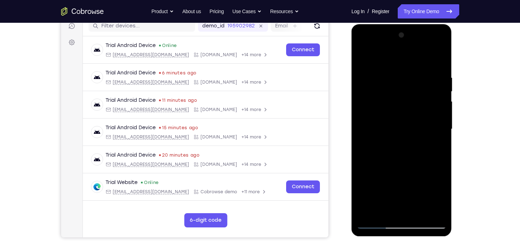
click at [451, 30] on div at bounding box center [401, 130] width 101 height 212
drag, startPoint x: 419, startPoint y: 166, endPoint x: 418, endPoint y: 97, distance: 68.6
click at [418, 97] on div at bounding box center [402, 128] width 90 height 199
click at [420, 136] on div at bounding box center [402, 128] width 90 height 199
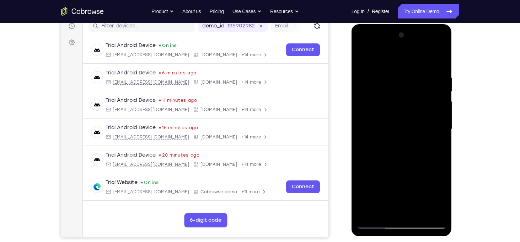
drag, startPoint x: 428, startPoint y: 176, endPoint x: 437, endPoint y: 75, distance: 101.4
click at [437, 75] on div at bounding box center [402, 128] width 90 height 199
drag, startPoint x: 432, startPoint y: 163, endPoint x: 431, endPoint y: 93, distance: 70.0
click at [431, 93] on div at bounding box center [402, 128] width 90 height 199
drag, startPoint x: 421, startPoint y: 125, endPoint x: 479, endPoint y: 60, distance: 87.1
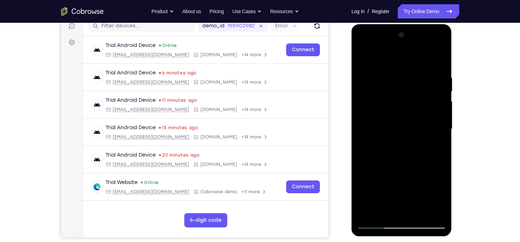
click at [453, 60] on html "Online web based iOS Simulators and Android Emulators. Run iPhone, iPad, Mobile…" at bounding box center [401, 130] width 101 height 213
drag, startPoint x: 416, startPoint y: 174, endPoint x: 476, endPoint y: 76, distance: 115.3
click at [453, 76] on html "Online web based iOS Simulators and Android Emulators. Run iPhone, iPad, Mobile…" at bounding box center [401, 130] width 101 height 213
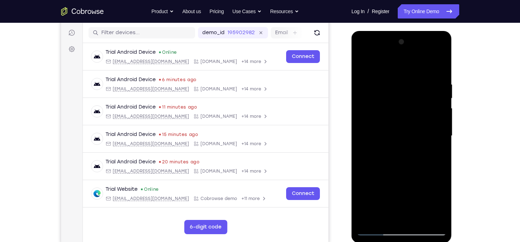
drag, startPoint x: 414, startPoint y: 172, endPoint x: 423, endPoint y: 230, distance: 58.9
click at [423, 230] on div at bounding box center [402, 135] width 90 height 199
drag, startPoint x: 419, startPoint y: 170, endPoint x: 835, endPoint y: 71, distance: 428.2
click at [453, 40] on html "Online web based iOS Simulators and Android Emulators. Run iPhone, iPad, Mobile…" at bounding box center [401, 137] width 101 height 213
click at [409, 170] on div at bounding box center [402, 135] width 90 height 199
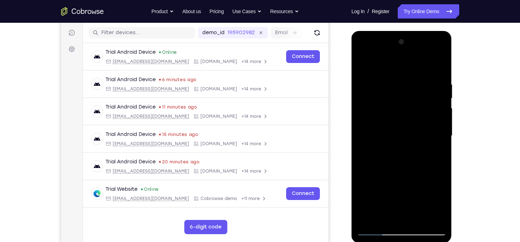
click at [409, 170] on div at bounding box center [402, 135] width 90 height 199
drag, startPoint x: 409, startPoint y: 170, endPoint x: 481, endPoint y: 57, distance: 134.2
click at [453, 57] on html "Online web based iOS Simulators and Android Emulators. Run iPhone, iPad, Mobile…" at bounding box center [401, 137] width 101 height 213
drag, startPoint x: 425, startPoint y: 171, endPoint x: 434, endPoint y: 98, distance: 73.4
click at [434, 98] on div at bounding box center [402, 135] width 90 height 199
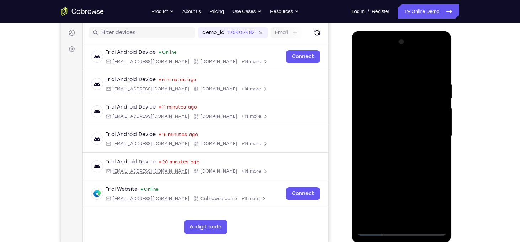
click at [422, 149] on div at bounding box center [402, 135] width 90 height 199
drag, startPoint x: 424, startPoint y: 188, endPoint x: 462, endPoint y: 64, distance: 130.4
click at [453, 64] on html "Online web based iOS Simulators and Android Emulators. Run iPhone, iPad, Mobile…" at bounding box center [401, 137] width 101 height 213
drag, startPoint x: 419, startPoint y: 164, endPoint x: 452, endPoint y: 59, distance: 110.0
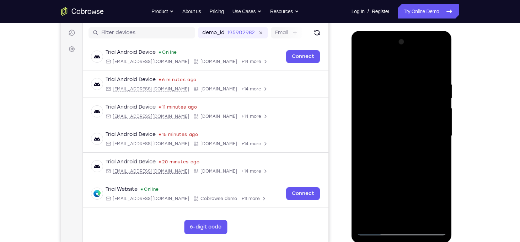
click at [452, 59] on html "Online web based iOS Simulators and Android Emulators. Run iPhone, iPad, Mobile…" at bounding box center [401, 137] width 101 height 213
drag, startPoint x: 402, startPoint y: 183, endPoint x: 420, endPoint y: 100, distance: 85.5
click at [420, 100] on div at bounding box center [402, 135] width 90 height 199
click at [407, 147] on div at bounding box center [402, 135] width 90 height 199
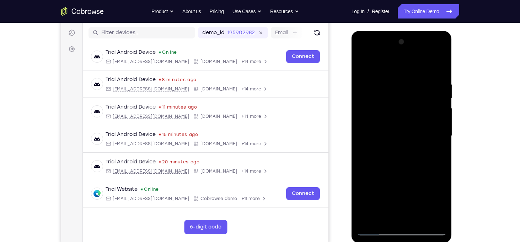
click at [439, 133] on div at bounding box center [402, 135] width 90 height 199
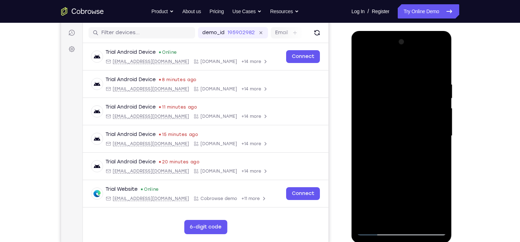
click at [439, 133] on div at bounding box center [402, 135] width 90 height 199
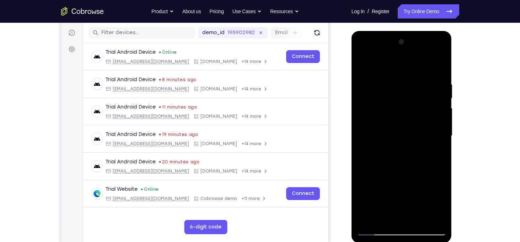
drag, startPoint x: 424, startPoint y: 130, endPoint x: 425, endPoint y: 141, distance: 11.1
click at [425, 141] on div at bounding box center [402, 135] width 90 height 199
click at [437, 143] on div at bounding box center [402, 135] width 90 height 199
click at [442, 143] on div at bounding box center [402, 135] width 90 height 199
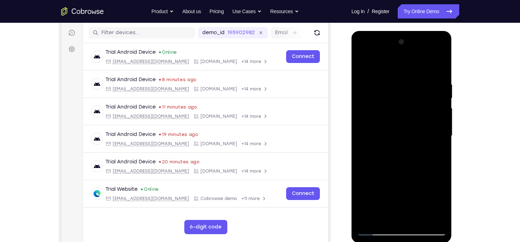
click at [442, 143] on div at bounding box center [402, 135] width 90 height 199
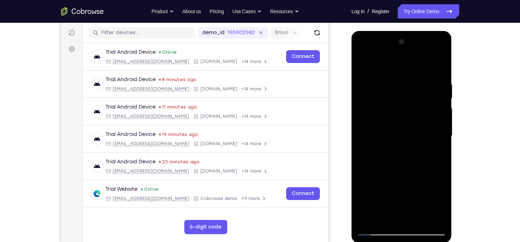
click at [442, 143] on div at bounding box center [402, 135] width 90 height 199
click at [366, 219] on div at bounding box center [402, 135] width 90 height 199
drag, startPoint x: 401, startPoint y: 84, endPoint x: 418, endPoint y: 239, distance: 155.6
click at [418, 239] on div at bounding box center [401, 137] width 101 height 212
click at [396, 77] on div at bounding box center [402, 135] width 90 height 199
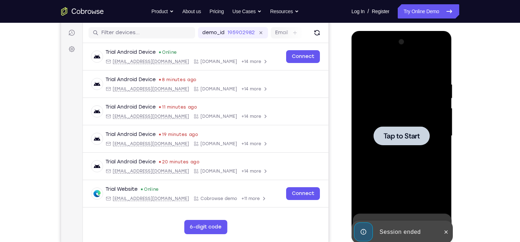
click at [410, 124] on div at bounding box center [402, 135] width 90 height 199
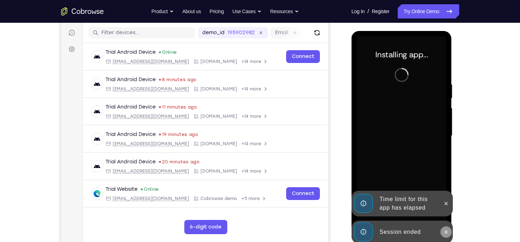
click at [445, 230] on icon at bounding box center [446, 232] width 6 height 6
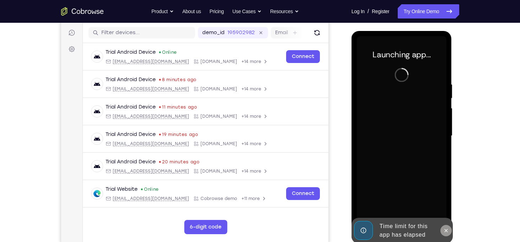
click at [444, 228] on icon at bounding box center [446, 230] width 6 height 6
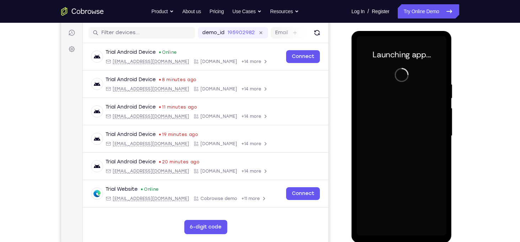
scroll to position [93, 0]
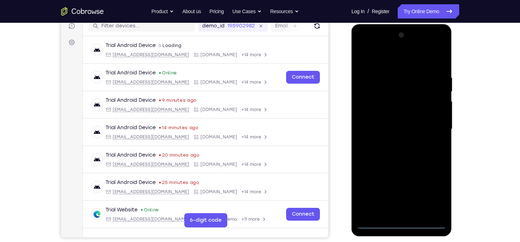
drag, startPoint x: 406, startPoint y: 225, endPoint x: 380, endPoint y: 178, distance: 54.1
click at [380, 178] on div at bounding box center [402, 128] width 90 height 199
click at [435, 195] on div at bounding box center [402, 128] width 90 height 199
click at [374, 60] on div at bounding box center [402, 128] width 90 height 199
click at [431, 125] on div at bounding box center [402, 128] width 90 height 199
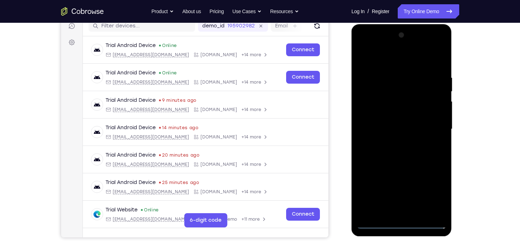
click at [395, 142] on div at bounding box center [402, 128] width 90 height 199
click at [386, 124] on div at bounding box center [402, 128] width 90 height 199
click at [389, 115] on div at bounding box center [402, 128] width 90 height 199
click at [398, 128] on div at bounding box center [402, 128] width 90 height 199
click at [406, 157] on div at bounding box center [402, 128] width 90 height 199
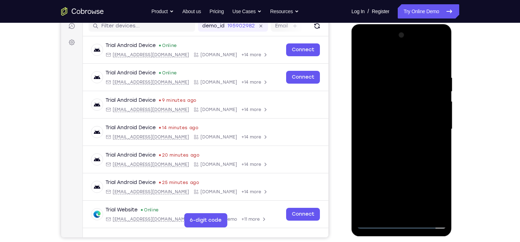
drag, startPoint x: 401, startPoint y: 63, endPoint x: 399, endPoint y: 25, distance: 37.7
click at [399, 25] on div at bounding box center [401, 130] width 101 height 212
click at [394, 75] on div at bounding box center [402, 128] width 90 height 199
click at [409, 76] on div at bounding box center [402, 128] width 90 height 199
drag, startPoint x: 409, startPoint y: 91, endPoint x: 390, endPoint y: 230, distance: 140.6
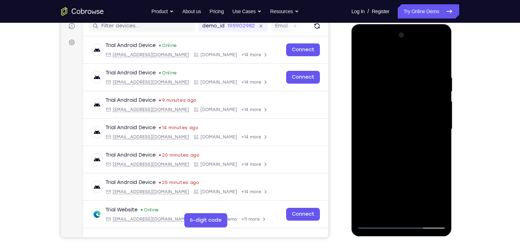
click at [390, 230] on div at bounding box center [401, 130] width 101 height 212
click at [393, 77] on div at bounding box center [402, 128] width 90 height 199
click at [434, 120] on div at bounding box center [402, 128] width 90 height 199
drag, startPoint x: 420, startPoint y: 118, endPoint x: 389, endPoint y: 232, distance: 118.3
click at [389, 232] on div at bounding box center [401, 130] width 101 height 212
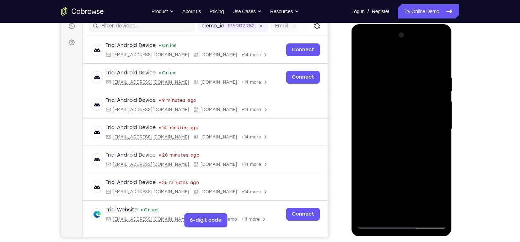
click at [422, 212] on div at bounding box center [402, 128] width 90 height 199
click at [411, 170] on div at bounding box center [402, 128] width 90 height 199
drag, startPoint x: 423, startPoint y: 96, endPoint x: 362, endPoint y: 104, distance: 61.3
click at [362, 104] on div at bounding box center [402, 128] width 90 height 199
drag, startPoint x: 410, startPoint y: 95, endPoint x: 360, endPoint y: 96, distance: 49.4
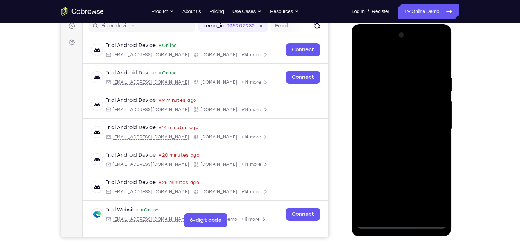
click at [360, 96] on div at bounding box center [402, 128] width 90 height 199
drag, startPoint x: 413, startPoint y: 94, endPoint x: 523, endPoint y: 107, distance: 110.5
click at [453, 107] on html "Online web based iOS Simulators and Android Emulators. Run iPhone, iPad, Mobile…" at bounding box center [401, 130] width 101 height 213
click at [398, 94] on div at bounding box center [402, 128] width 90 height 199
click at [370, 191] on div at bounding box center [402, 128] width 90 height 199
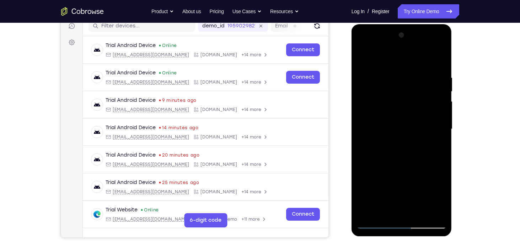
click at [378, 186] on div at bounding box center [402, 128] width 90 height 199
click at [382, 186] on div at bounding box center [402, 128] width 90 height 199
click at [407, 137] on div at bounding box center [402, 128] width 90 height 199
click at [366, 55] on div at bounding box center [402, 128] width 90 height 199
click at [385, 209] on div at bounding box center [402, 128] width 90 height 199
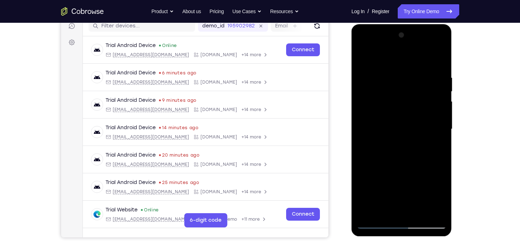
click at [395, 57] on div at bounding box center [402, 128] width 90 height 199
click at [367, 81] on div at bounding box center [402, 128] width 90 height 199
click at [430, 142] on div at bounding box center [402, 128] width 90 height 199
click at [365, 58] on div at bounding box center [402, 128] width 90 height 199
click at [372, 176] on div at bounding box center [402, 128] width 90 height 199
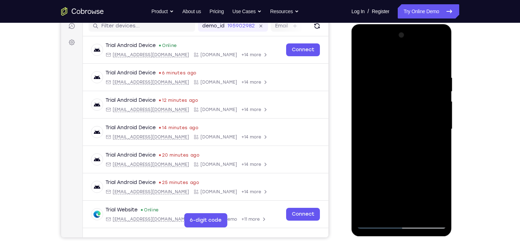
click at [437, 135] on div at bounding box center [402, 128] width 90 height 199
click at [439, 132] on div at bounding box center [402, 128] width 90 height 199
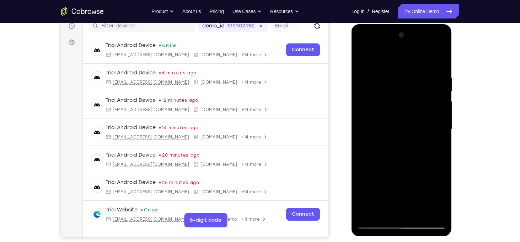
click at [379, 222] on div at bounding box center [402, 128] width 90 height 199
click at [366, 122] on div at bounding box center [402, 128] width 90 height 199
click at [442, 38] on div at bounding box center [402, 128] width 90 height 199
click at [371, 212] on div at bounding box center [402, 128] width 90 height 199
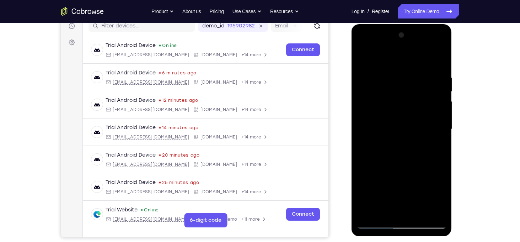
drag, startPoint x: 399, startPoint y: 106, endPoint x: 387, endPoint y: 234, distance: 128.9
click at [387, 234] on div at bounding box center [401, 130] width 101 height 212
drag, startPoint x: 409, startPoint y: 165, endPoint x: 412, endPoint y: 109, distance: 55.1
click at [412, 109] on div at bounding box center [402, 128] width 90 height 199
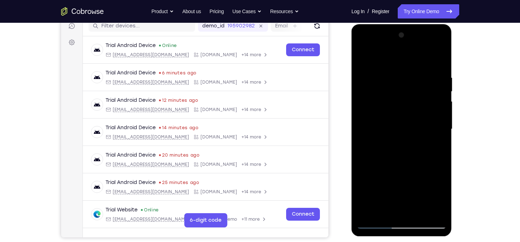
click at [412, 109] on div at bounding box center [402, 128] width 90 height 199
drag, startPoint x: 421, startPoint y: 152, endPoint x: 420, endPoint y: 70, distance: 82.1
click at [420, 70] on div at bounding box center [402, 128] width 90 height 199
drag, startPoint x: 420, startPoint y: 155, endPoint x: 426, endPoint y: 84, distance: 70.6
click at [426, 84] on div at bounding box center [402, 128] width 90 height 199
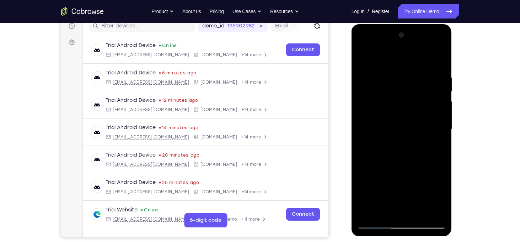
click at [419, 119] on div at bounding box center [402, 128] width 90 height 199
drag, startPoint x: 421, startPoint y: 149, endPoint x: 426, endPoint y: 71, distance: 77.6
click at [426, 71] on div at bounding box center [402, 128] width 90 height 199
drag, startPoint x: 420, startPoint y: 151, endPoint x: 420, endPoint y: 66, distance: 84.2
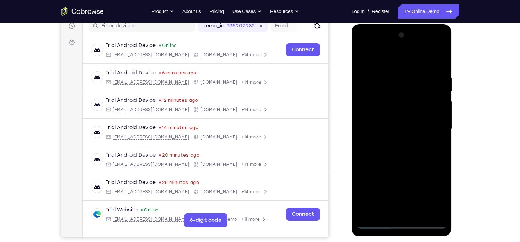
click at [420, 66] on div at bounding box center [402, 128] width 90 height 199
drag, startPoint x: 418, startPoint y: 125, endPoint x: 419, endPoint y: 89, distance: 35.9
click at [419, 89] on div at bounding box center [402, 128] width 90 height 199
drag, startPoint x: 419, startPoint y: 89, endPoint x: 408, endPoint y: 174, distance: 85.6
click at [408, 174] on div at bounding box center [402, 128] width 90 height 199
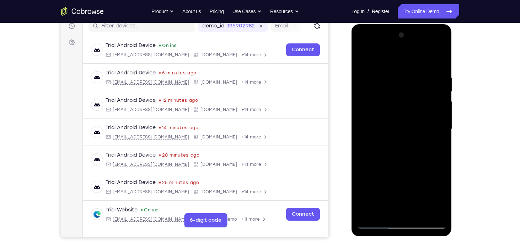
click at [377, 102] on div at bounding box center [402, 128] width 90 height 199
drag, startPoint x: 403, startPoint y: 121, endPoint x: 415, endPoint y: 205, distance: 84.4
click at [415, 205] on div at bounding box center [402, 128] width 90 height 199
drag, startPoint x: 413, startPoint y: 104, endPoint x: 393, endPoint y: 219, distance: 116.2
click at [393, 219] on div at bounding box center [402, 128] width 90 height 199
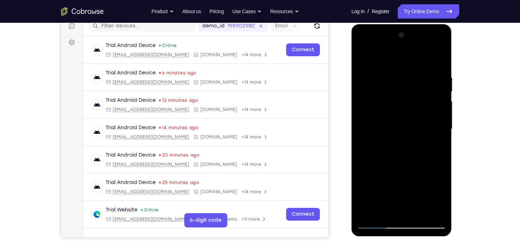
drag, startPoint x: 385, startPoint y: 158, endPoint x: 387, endPoint y: 211, distance: 53.0
click at [387, 211] on div at bounding box center [402, 128] width 90 height 199
click at [376, 223] on div at bounding box center [402, 128] width 90 height 199
drag, startPoint x: 406, startPoint y: 155, endPoint x: 402, endPoint y: 80, distance: 75.5
click at [402, 80] on div at bounding box center [402, 128] width 90 height 199
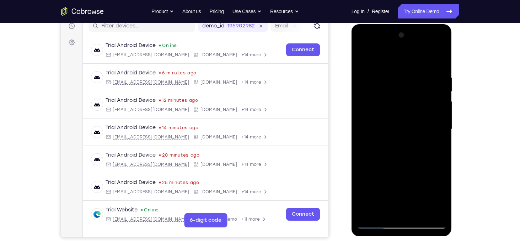
drag, startPoint x: 407, startPoint y: 139, endPoint x: 404, endPoint y: 58, distance: 80.7
click at [404, 58] on div at bounding box center [402, 128] width 90 height 199
drag, startPoint x: 407, startPoint y: 153, endPoint x: 420, endPoint y: 63, distance: 90.5
click at [420, 63] on div at bounding box center [402, 128] width 90 height 199
drag, startPoint x: 387, startPoint y: 162, endPoint x: 404, endPoint y: 82, distance: 81.8
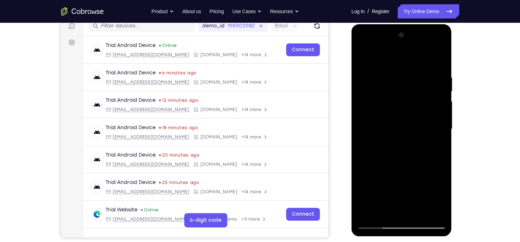
click at [404, 82] on div at bounding box center [402, 128] width 90 height 199
drag, startPoint x: 413, startPoint y: 182, endPoint x: 414, endPoint y: 99, distance: 83.2
click at [414, 99] on div at bounding box center [402, 128] width 90 height 199
drag, startPoint x: 425, startPoint y: 155, endPoint x: 425, endPoint y: 83, distance: 72.1
click at [425, 83] on div at bounding box center [402, 128] width 90 height 199
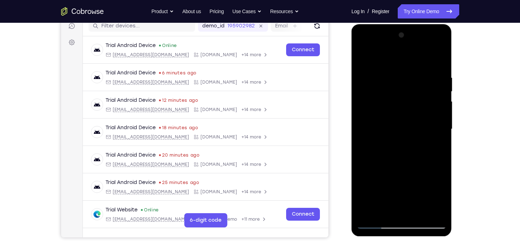
drag, startPoint x: 415, startPoint y: 152, endPoint x: 420, endPoint y: 77, distance: 75.5
click at [420, 77] on div at bounding box center [402, 128] width 90 height 199
click at [420, 137] on div at bounding box center [402, 128] width 90 height 199
drag, startPoint x: 420, startPoint y: 137, endPoint x: 427, endPoint y: 73, distance: 64.0
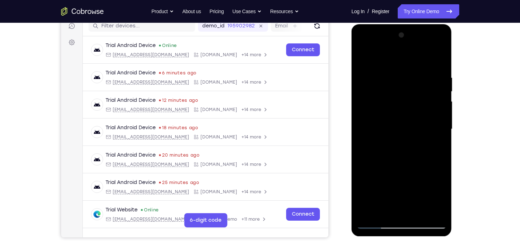
click at [427, 73] on div at bounding box center [402, 128] width 90 height 199
drag, startPoint x: 426, startPoint y: 127, endPoint x: 425, endPoint y: 58, distance: 68.9
click at [425, 58] on div at bounding box center [402, 128] width 90 height 199
drag, startPoint x: 420, startPoint y: 151, endPoint x: 440, endPoint y: 68, distance: 85.7
click at [440, 68] on div at bounding box center [402, 128] width 90 height 199
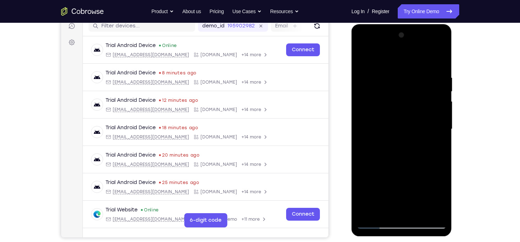
drag, startPoint x: 417, startPoint y: 154, endPoint x: 419, endPoint y: 90, distance: 64.0
click at [419, 90] on div at bounding box center [402, 128] width 90 height 199
drag, startPoint x: 412, startPoint y: 152, endPoint x: 418, endPoint y: 90, distance: 62.5
click at [418, 90] on div at bounding box center [402, 128] width 90 height 199
click at [412, 116] on div at bounding box center [402, 128] width 90 height 199
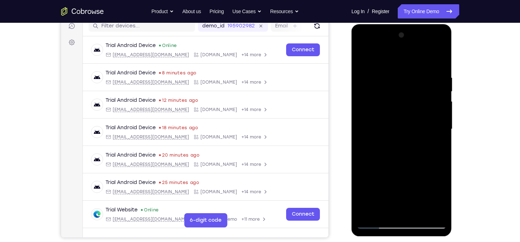
click at [412, 116] on div at bounding box center [402, 128] width 90 height 199
drag, startPoint x: 412, startPoint y: 116, endPoint x: 408, endPoint y: 167, distance: 50.9
click at [408, 167] on div at bounding box center [402, 128] width 90 height 199
click at [361, 194] on div at bounding box center [402, 128] width 90 height 199
drag, startPoint x: 418, startPoint y: 178, endPoint x: 415, endPoint y: 78, distance: 100.3
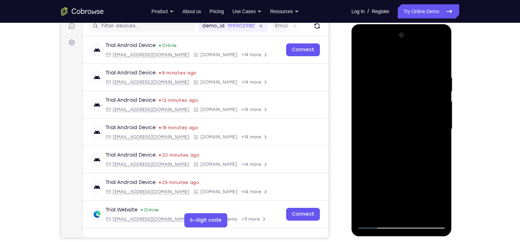
click at [415, 78] on div at bounding box center [402, 128] width 90 height 199
drag, startPoint x: 415, startPoint y: 155, endPoint x: 421, endPoint y: 65, distance: 90.1
click at [421, 65] on div at bounding box center [402, 128] width 90 height 199
drag, startPoint x: 420, startPoint y: 131, endPoint x: 419, endPoint y: 56, distance: 75.0
click at [419, 56] on div at bounding box center [402, 128] width 90 height 199
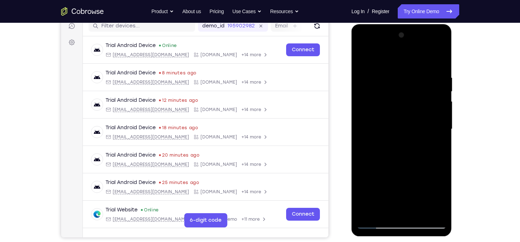
drag, startPoint x: 420, startPoint y: 149, endPoint x: 417, endPoint y: 81, distance: 67.6
click at [417, 81] on div at bounding box center [402, 128] width 90 height 199
click at [413, 151] on div at bounding box center [402, 128] width 90 height 199
drag, startPoint x: 413, startPoint y: 151, endPoint x: 413, endPoint y: 67, distance: 83.9
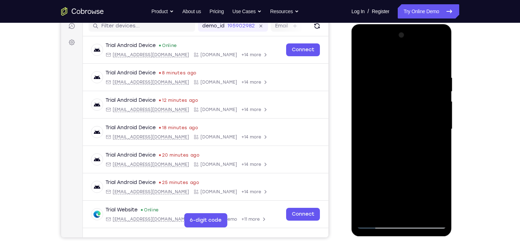
click at [413, 67] on div at bounding box center [402, 128] width 90 height 199
drag, startPoint x: 413, startPoint y: 141, endPoint x: 410, endPoint y: 80, distance: 60.9
click at [410, 80] on div at bounding box center [402, 128] width 90 height 199
drag, startPoint x: 417, startPoint y: 159, endPoint x: 414, endPoint y: 109, distance: 49.9
click at [414, 109] on div at bounding box center [402, 128] width 90 height 199
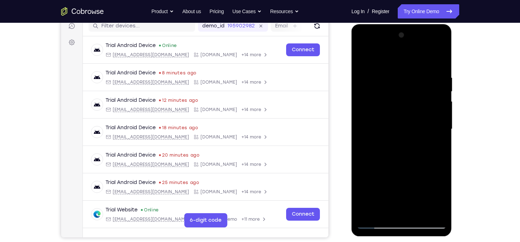
drag, startPoint x: 414, startPoint y: 169, endPoint x: 431, endPoint y: 78, distance: 93.0
click at [431, 78] on div at bounding box center [402, 128] width 90 height 199
drag
click at [425, 118] on div at bounding box center [402, 128] width 90 height 199
click at [417, 129] on div at bounding box center [402, 128] width 90 height 199
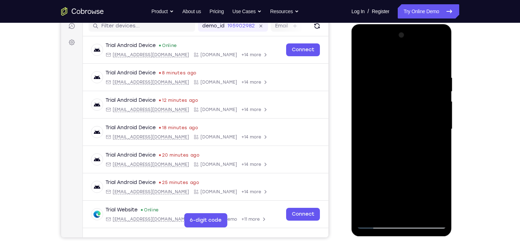
click at [417, 129] on div at bounding box center [402, 128] width 90 height 199
drag, startPoint x: 417, startPoint y: 129, endPoint x: 420, endPoint y: 34, distance: 94.9
click at [420, 34] on div at bounding box center [402, 128] width 90 height 199
drag, startPoint x: 421, startPoint y: 129, endPoint x: 422, endPoint y: 81, distance: 48.7
click at [422, 81] on div at bounding box center [402, 128] width 90 height 199
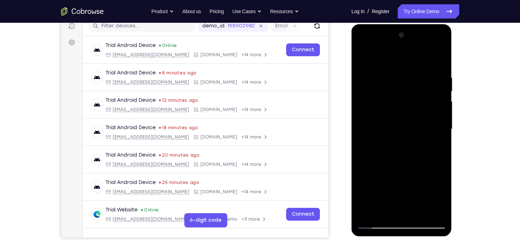
click at [416, 120] on div at bounding box center [402, 128] width 90 height 199
drag, startPoint x: 416, startPoint y: 120, endPoint x: 418, endPoint y: 60, distance: 59.4
click at [418, 60] on div at bounding box center [402, 128] width 90 height 199
drag, startPoint x: 412, startPoint y: 148, endPoint x: 406, endPoint y: 62, distance: 86.6
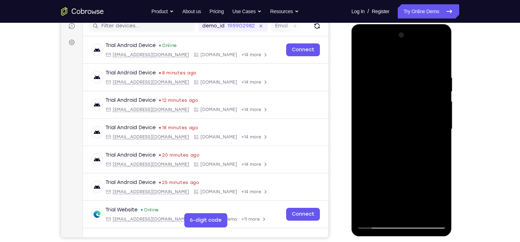
click at [406, 62] on div at bounding box center [402, 128] width 90 height 199
drag, startPoint x: 406, startPoint y: 100, endPoint x: 413, endPoint y: 225, distance: 125.7
click at [413, 225] on div at bounding box center [402, 128] width 90 height 199
click at [419, 170] on div at bounding box center [402, 128] width 90 height 199
click at [423, 24] on html "Online web based iOS Simulators and Android Emulators. Run iPhone, iPad, Mobile…" at bounding box center [401, 130] width 101 height 213
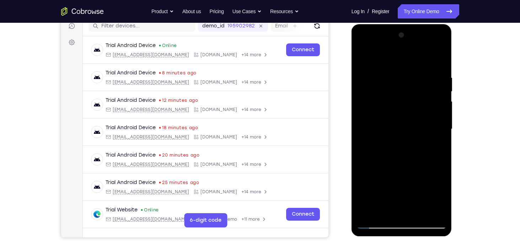
click at [425, 80] on div at bounding box center [402, 128] width 90 height 199
click at [416, 84] on div at bounding box center [402, 128] width 90 height 199
click at [437, 67] on div at bounding box center [402, 128] width 90 height 199
click at [442, 79] on div at bounding box center [402, 128] width 90 height 199
click at [419, 145] on div at bounding box center [402, 128] width 90 height 199
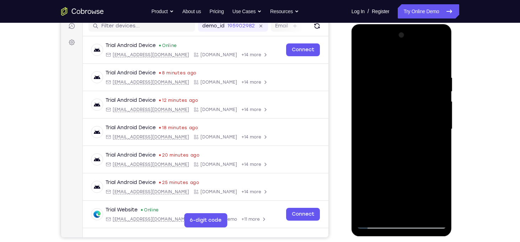
click at [419, 145] on div at bounding box center [402, 128] width 90 height 199
click at [415, 38] on div at bounding box center [402, 128] width 90 height 199
click at [364, 85] on div at bounding box center [402, 128] width 90 height 199
click at [391, 80] on div at bounding box center [402, 128] width 90 height 199
click at [365, 168] on div at bounding box center [402, 128] width 90 height 199
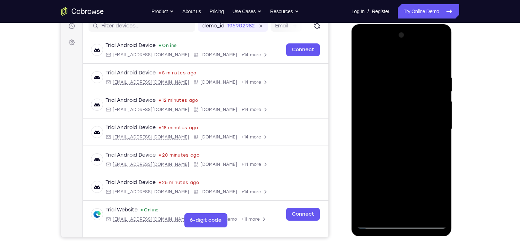
click at [423, 108] on div at bounding box center [402, 128] width 90 height 199
click at [436, 66] on div at bounding box center [402, 128] width 90 height 199
click at [411, 63] on div at bounding box center [402, 128] width 90 height 199
click at [394, 81] on div at bounding box center [402, 128] width 90 height 199
click at [420, 64] on div at bounding box center [402, 128] width 90 height 199
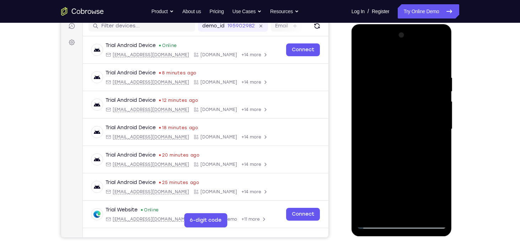
click at [424, 71] on div at bounding box center [402, 128] width 90 height 199
click at [412, 134] on div at bounding box center [402, 128] width 90 height 199
click at [413, 75] on div at bounding box center [402, 128] width 90 height 199
click at [430, 53] on div at bounding box center [402, 128] width 90 height 199
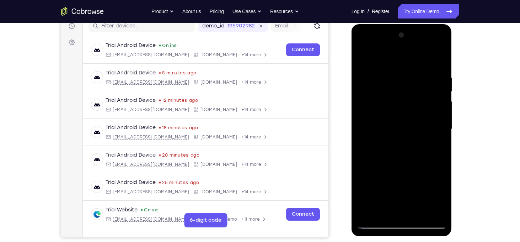
click at [427, 74] on div at bounding box center [402, 128] width 90 height 199
click at [417, 92] on div at bounding box center [402, 128] width 90 height 199
click at [415, 137] on div at bounding box center [402, 128] width 90 height 199
click at [429, 113] on div at bounding box center [402, 128] width 90 height 199
click at [436, 43] on div at bounding box center [402, 128] width 90 height 199
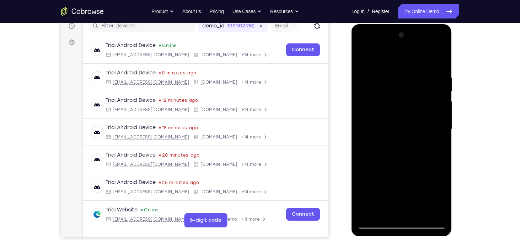
click at [418, 147] on div at bounding box center [402, 128] width 90 height 199
click at [417, 58] on div at bounding box center [402, 128] width 90 height 199
click at [406, 90] on div at bounding box center [402, 128] width 90 height 199
click at [407, 147] on div at bounding box center [402, 128] width 90 height 199
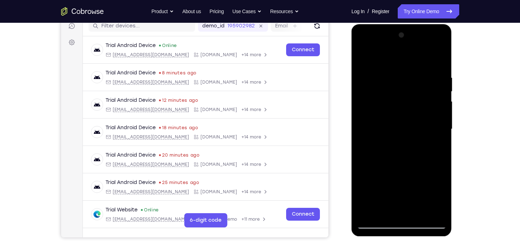
click at [407, 147] on div at bounding box center [402, 128] width 90 height 199
click at [362, 137] on div at bounding box center [402, 128] width 90 height 199
click at [399, 88] on div at bounding box center [402, 128] width 90 height 199
click at [426, 88] on div at bounding box center [402, 128] width 90 height 199
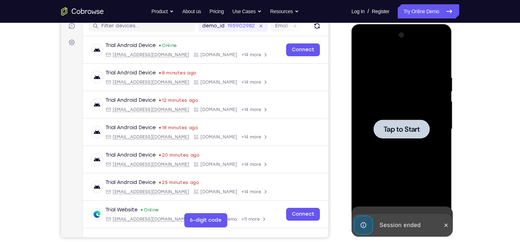
click at [437, 24] on div "Tap to Start" at bounding box center [401, 24] width 101 height 0
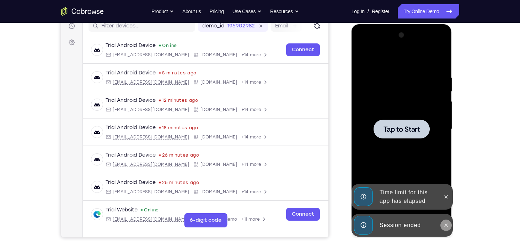
click at [448, 225] on icon at bounding box center [446, 225] width 6 height 6
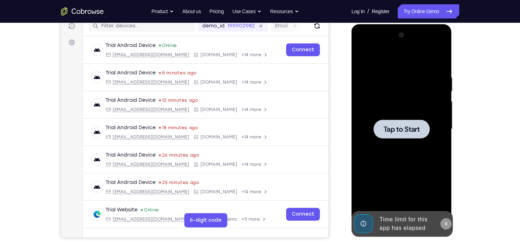
click at [446, 223] on icon at bounding box center [446, 224] width 6 height 6
